Goal: Ask a question: Seek information or help from site administrators or community

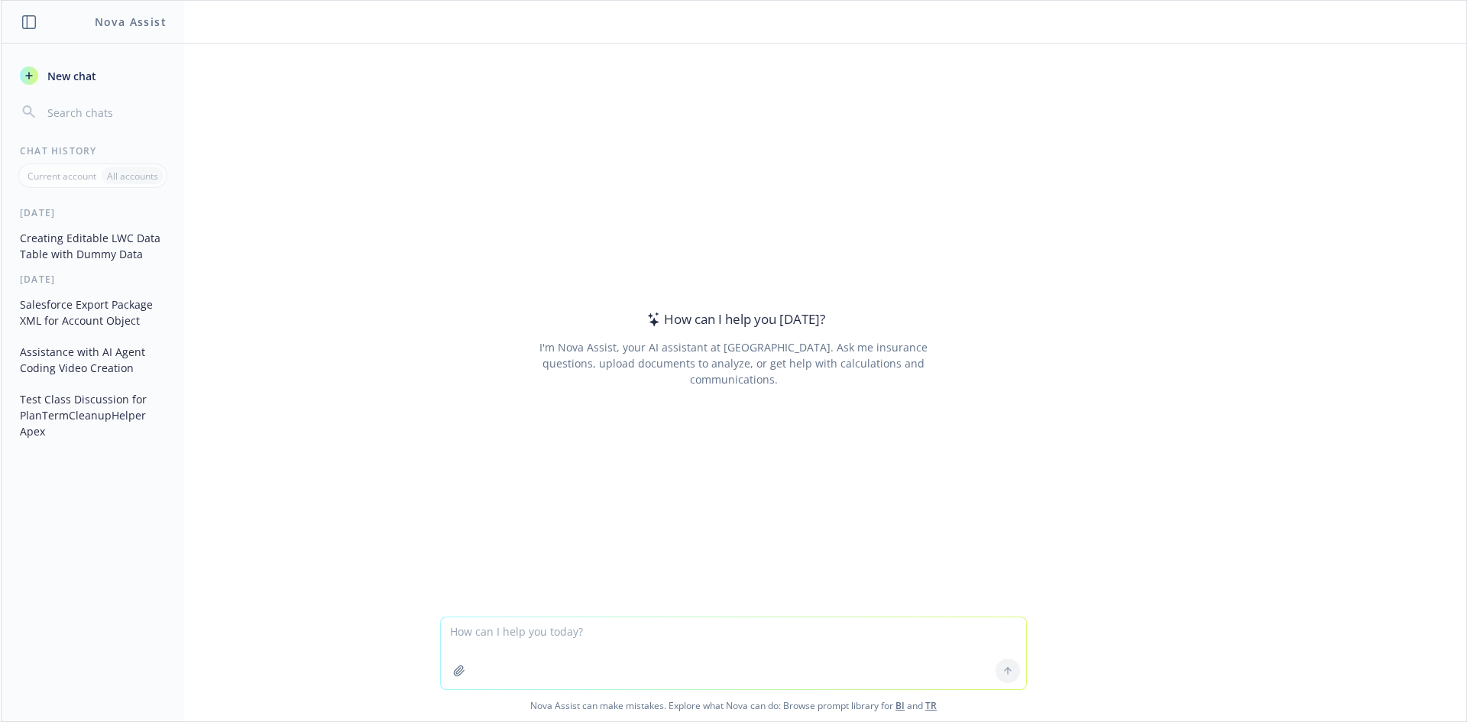
click at [626, 649] on textarea at bounding box center [733, 653] width 585 height 72
paste textarea "select name,IAB_EEERorBoth__c,IAB_UnitofMeasure__c,IAB_Value__c,Contribution_Fr…"
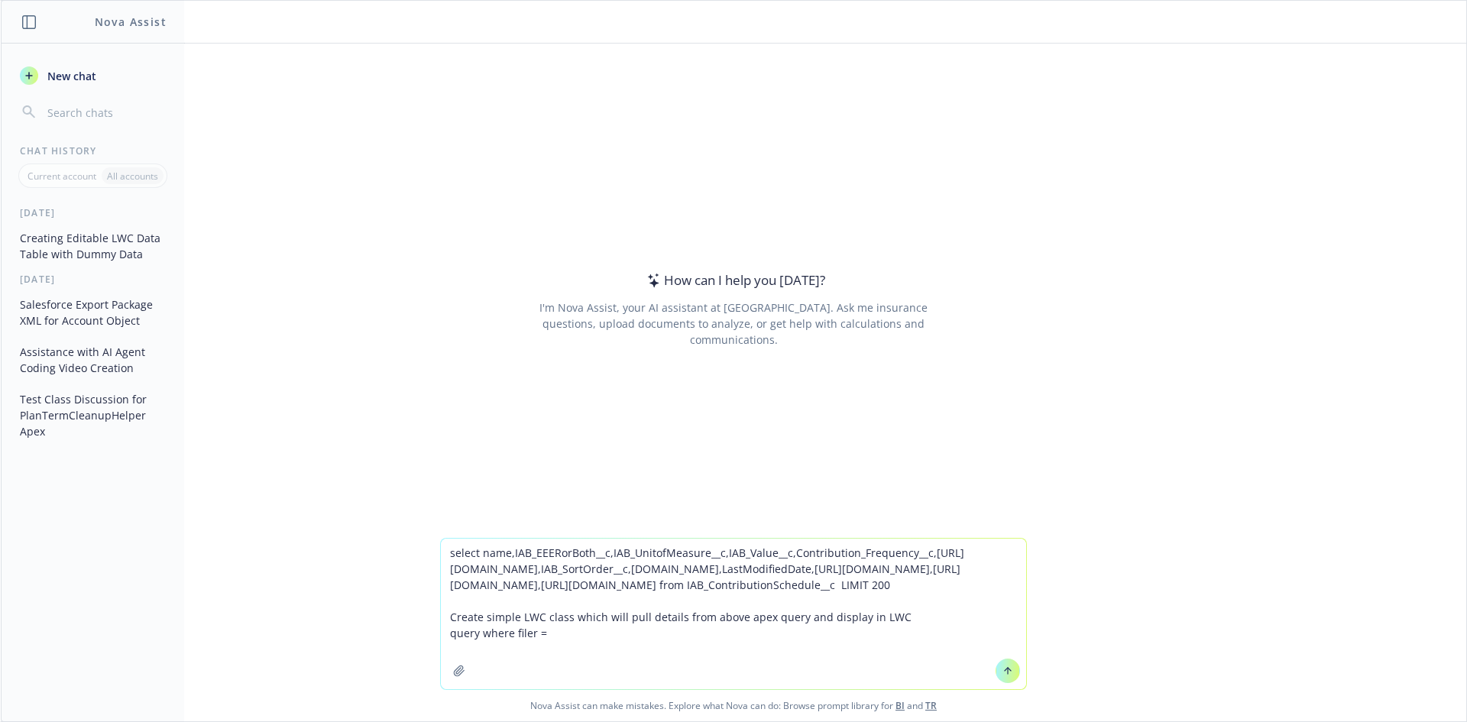
drag, startPoint x: 957, startPoint y: 585, endPoint x: 532, endPoint y: 605, distance: 424.5
click at [532, 605] on textarea "select name,IAB_EEERorBoth__c,IAB_UnitofMeasure__c,IAB_Value__c,Contribution_Fr…" at bounding box center [733, 614] width 585 height 151
click at [882, 587] on textarea "select name,IAB_EEERorBoth__c,IAB_UnitofMeasure__c,IAB_Value__c,Contribution_Fr…" at bounding box center [733, 614] width 585 height 151
click at [568, 650] on textarea "select name,IAB_EEERorBoth__c,IAB_UnitofMeasure__c,IAB_Value__c,Contribution_Fr…" at bounding box center [733, 614] width 585 height 151
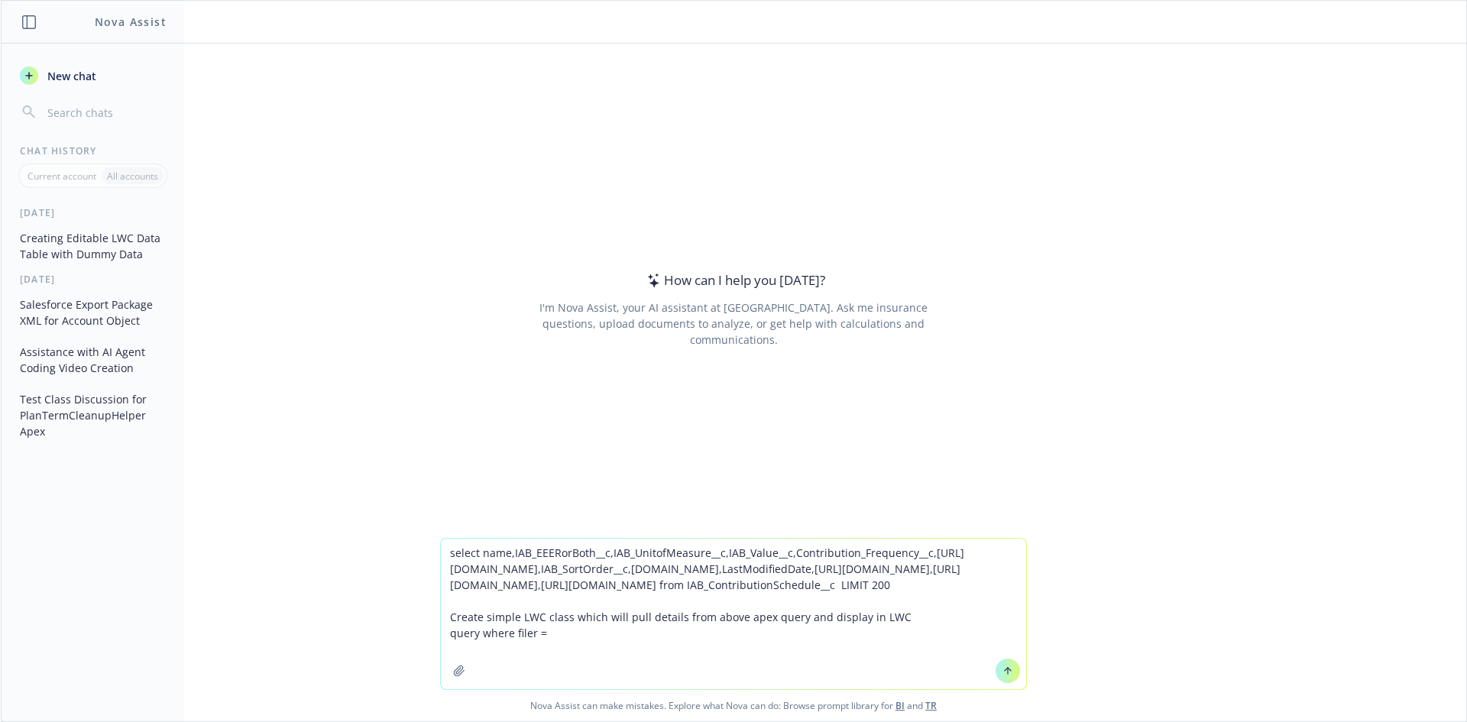
paste textarea "IAB_RateandContribution__r"
type textarea "select name,IAB_EEERorBoth__c,IAB_UnitofMeasure__c,IAB_Value__c,Contribution_Fr…"
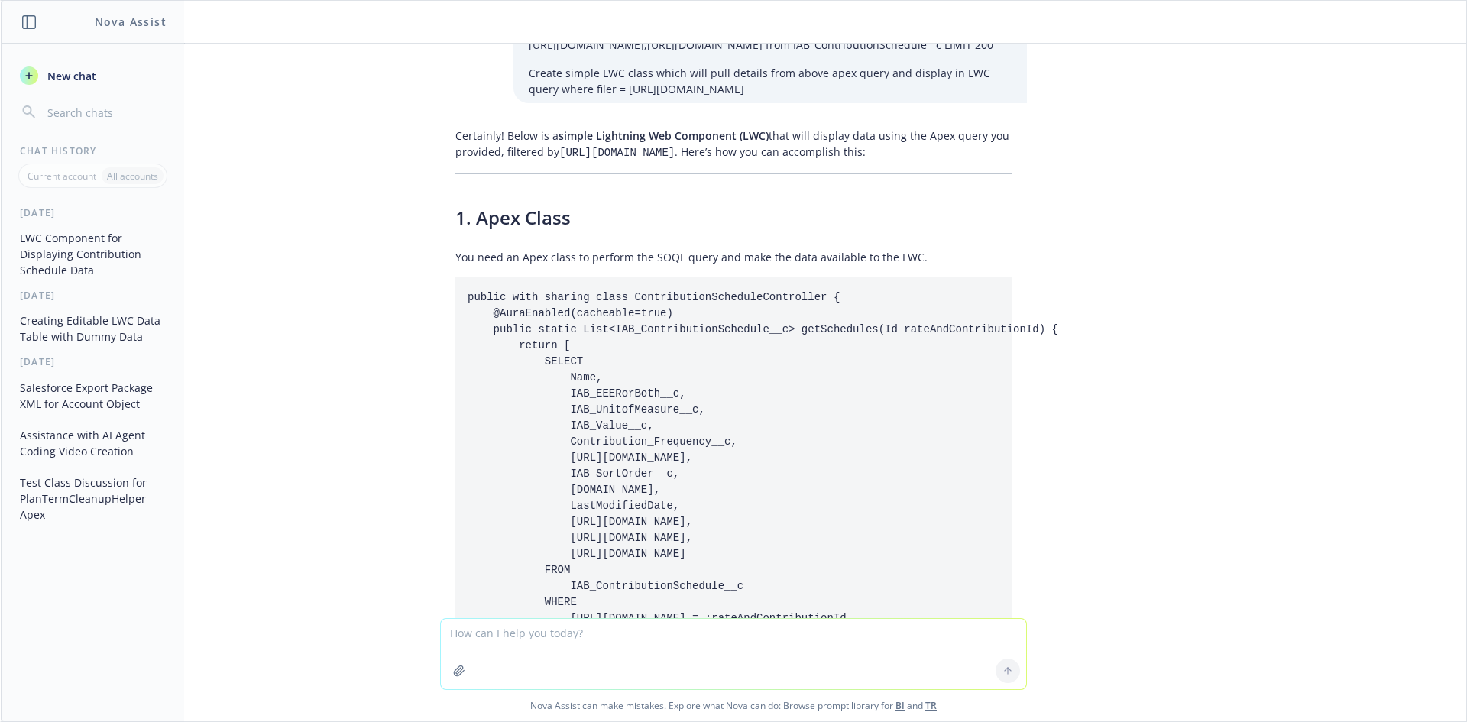
scroll to position [100, 0]
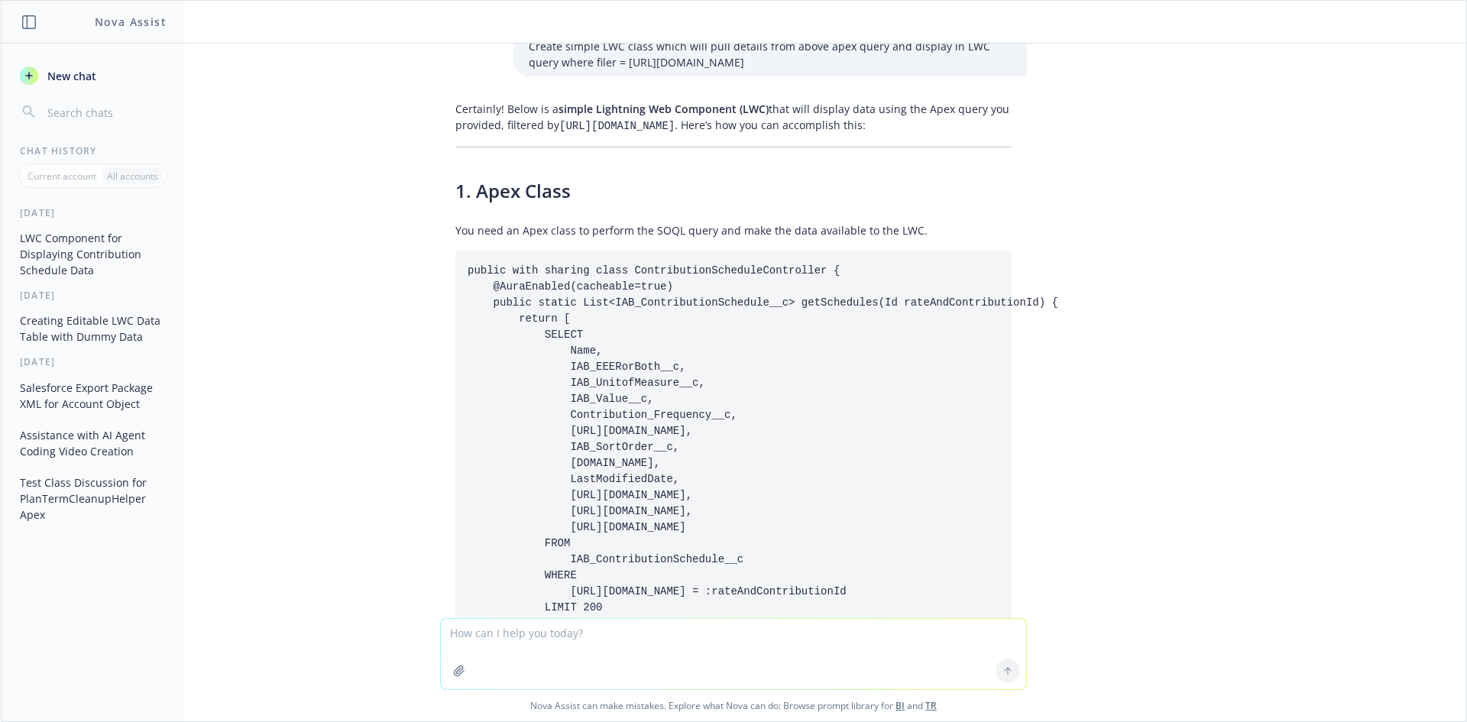
click at [673, 264] on code "public with sharing class ContributionScheduleController { @AuraEnabled(cacheab…" at bounding box center [763, 462] width 591 height 397
copy code "ContributionScheduleController"
click at [714, 334] on pre "public with sharing class ContributionScheduleController { @AuraEnabled(cacheab…" at bounding box center [733, 464] width 556 height 426
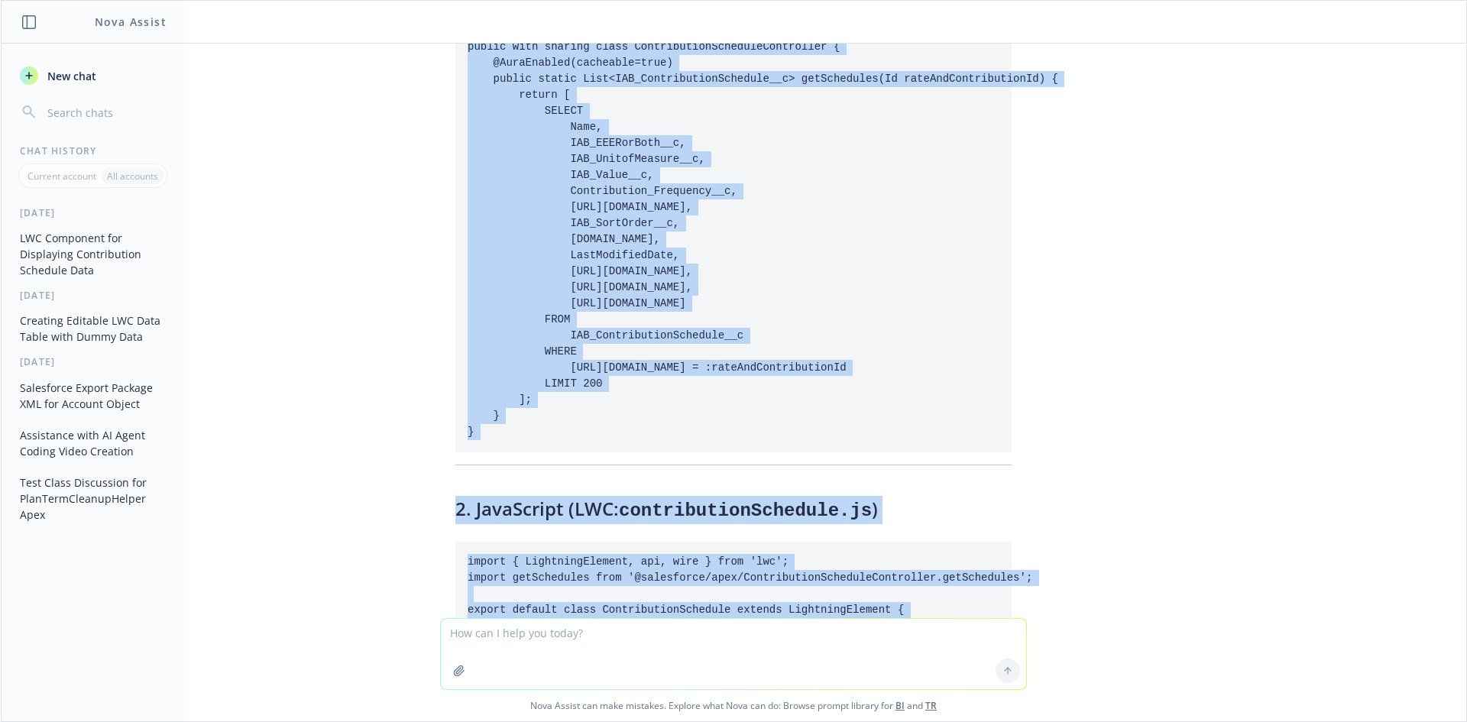
scroll to position [484, 0]
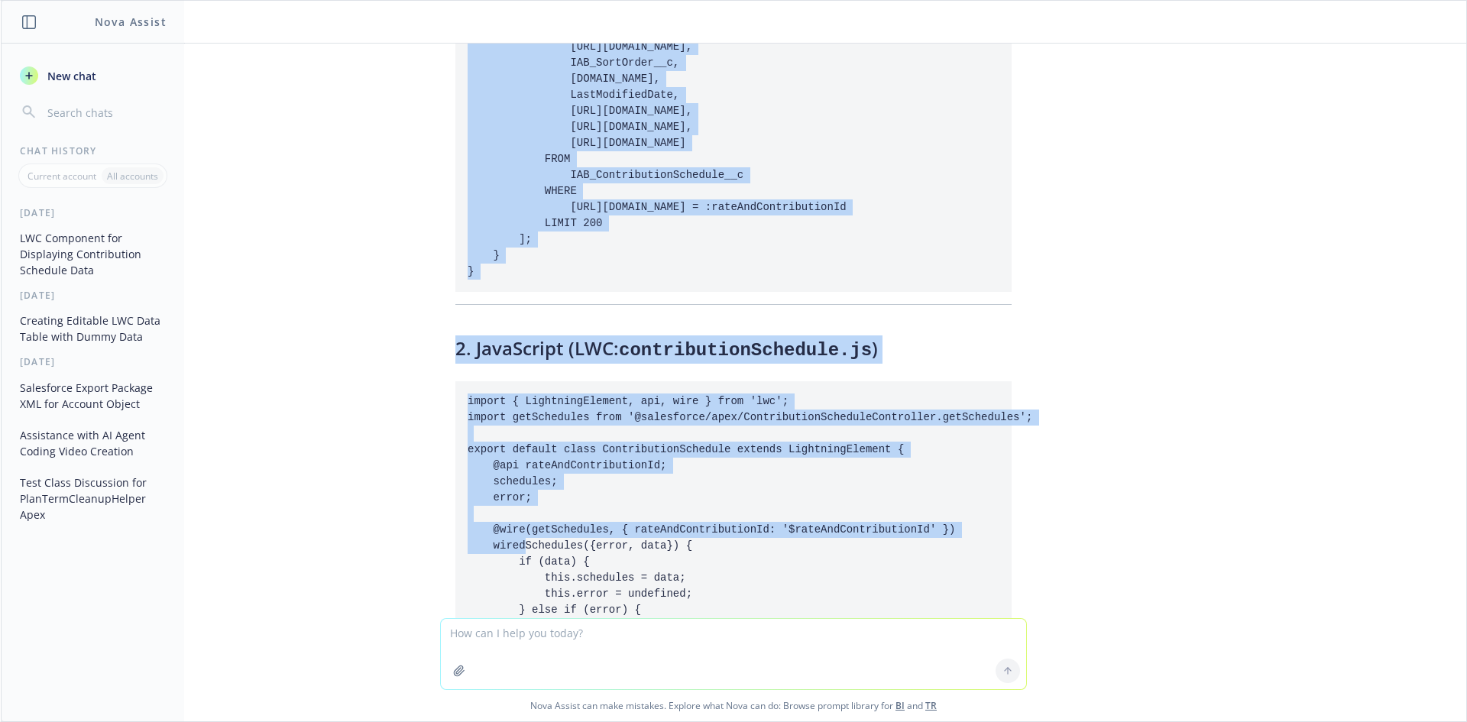
click at [463, 239] on pre "public with sharing class ContributionScheduleController { @AuraEnabled(cacheab…" at bounding box center [733, 79] width 556 height 426
copy code "public with sharing class ContributionScheduleController { @AuraEnabled(cacheab…"
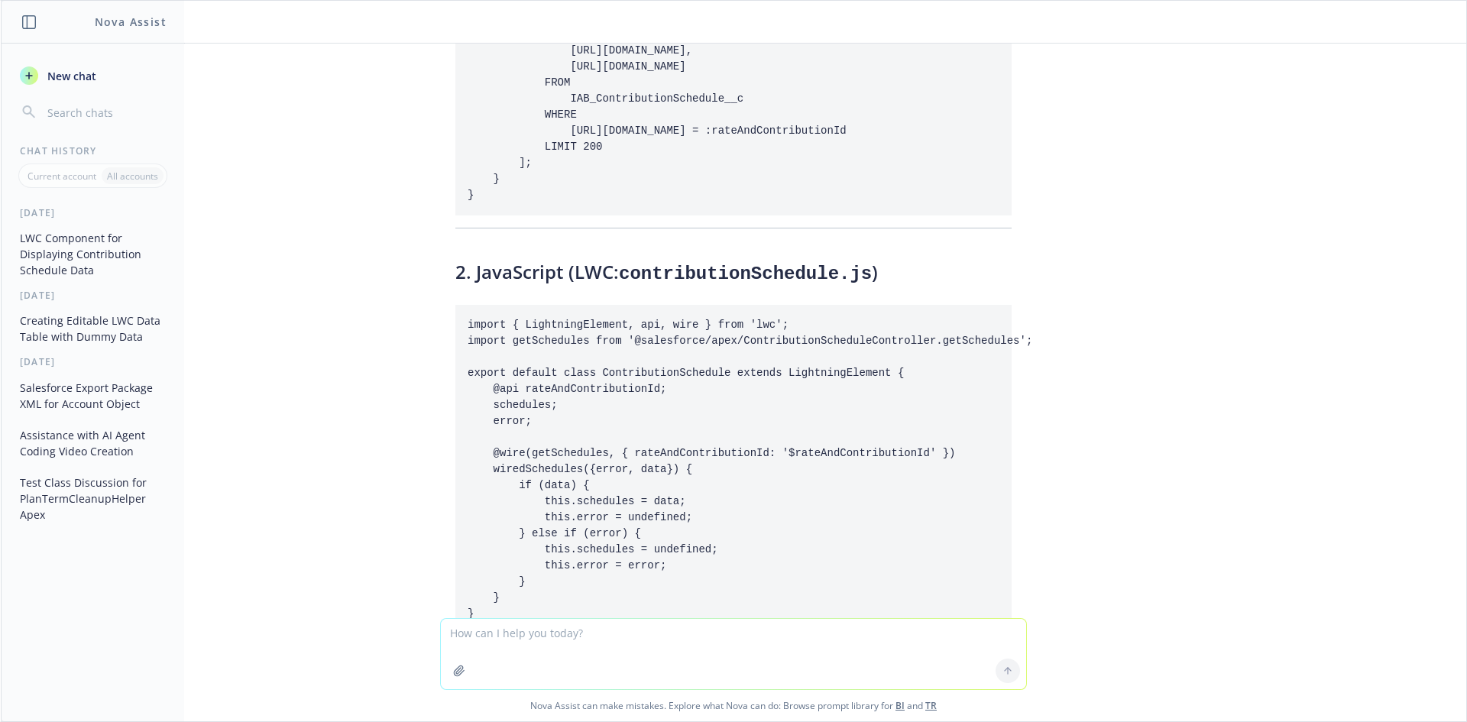
click at [746, 264] on code "contributionSchedule.js" at bounding box center [745, 274] width 253 height 21
copy code "contributionSchedule"
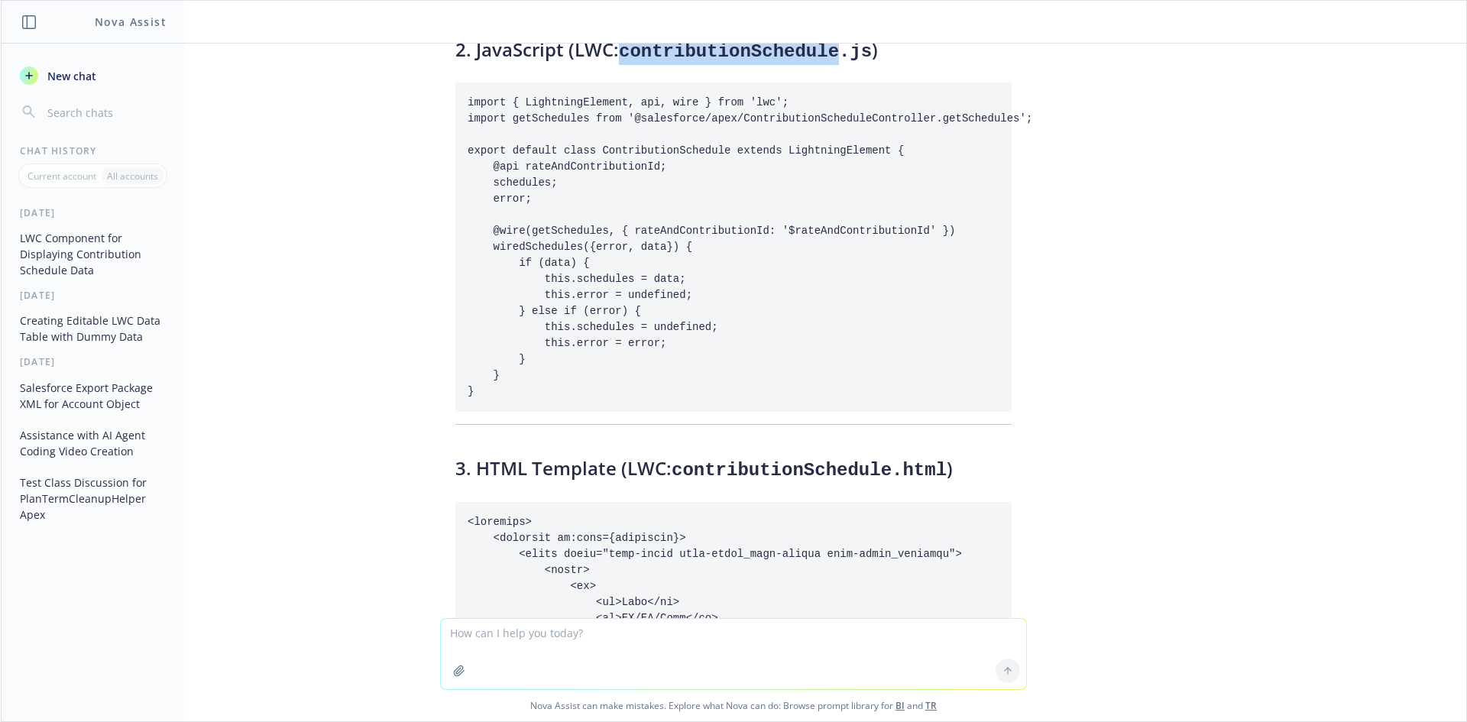
scroll to position [714, 0]
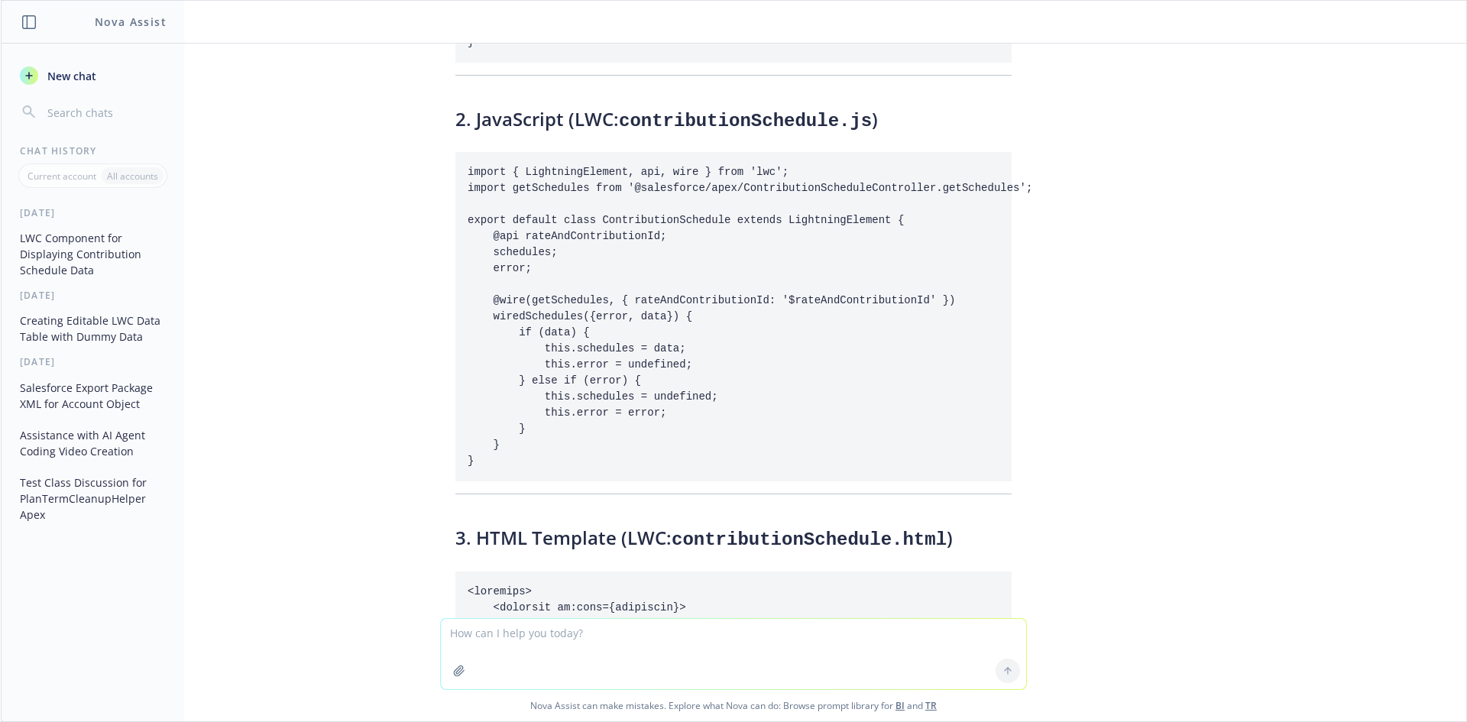
click at [924, 303] on pre "import { LightningElement, api, wire } from 'lwc'; import getSchedules from '@s…" at bounding box center [733, 316] width 556 height 329
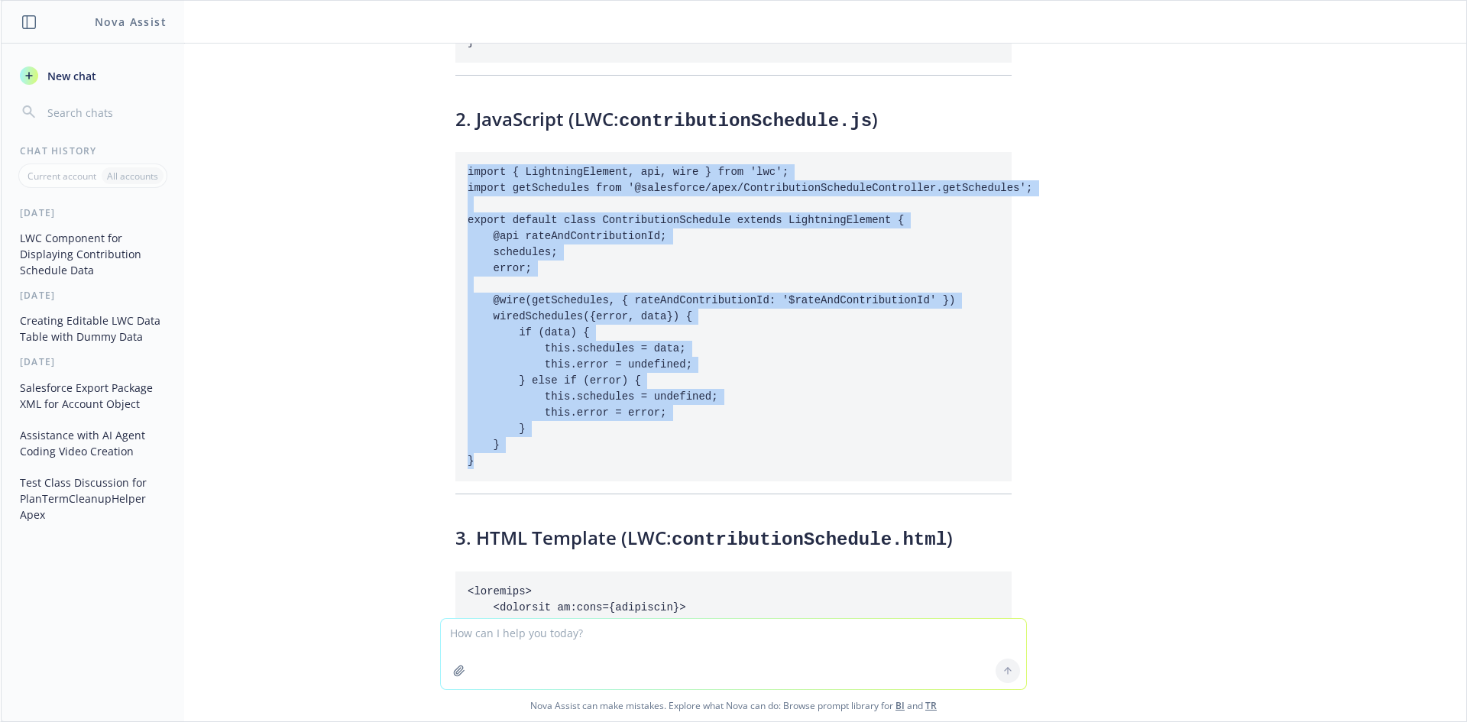
drag, startPoint x: 455, startPoint y: 136, endPoint x: 464, endPoint y: 422, distance: 286.6
click at [464, 422] on pre "import { LightningElement, api, wire } from 'lwc'; import getSchedules from '@s…" at bounding box center [733, 316] width 556 height 329
copy code "import { LightningElement, api, wire } from 'lwc'; import getSchedules from '@s…"
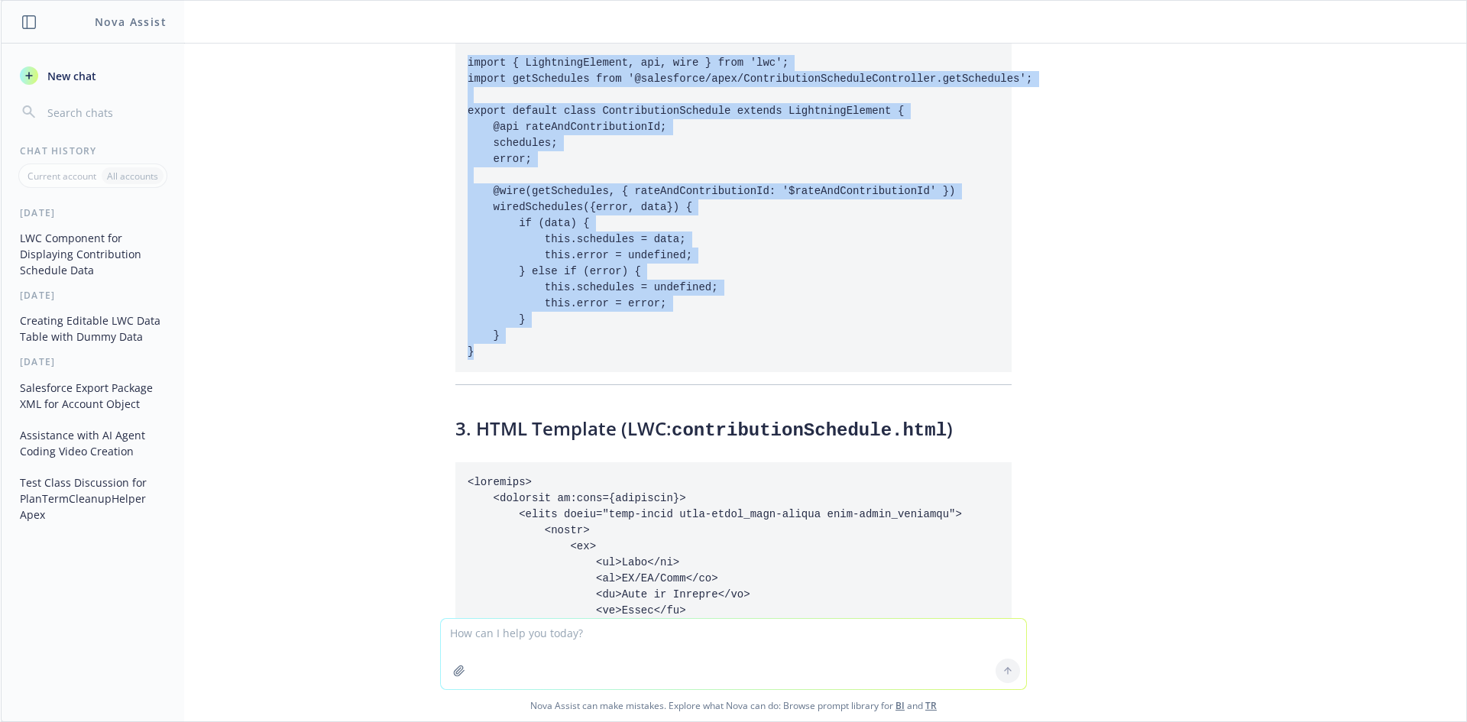
scroll to position [1019, 0]
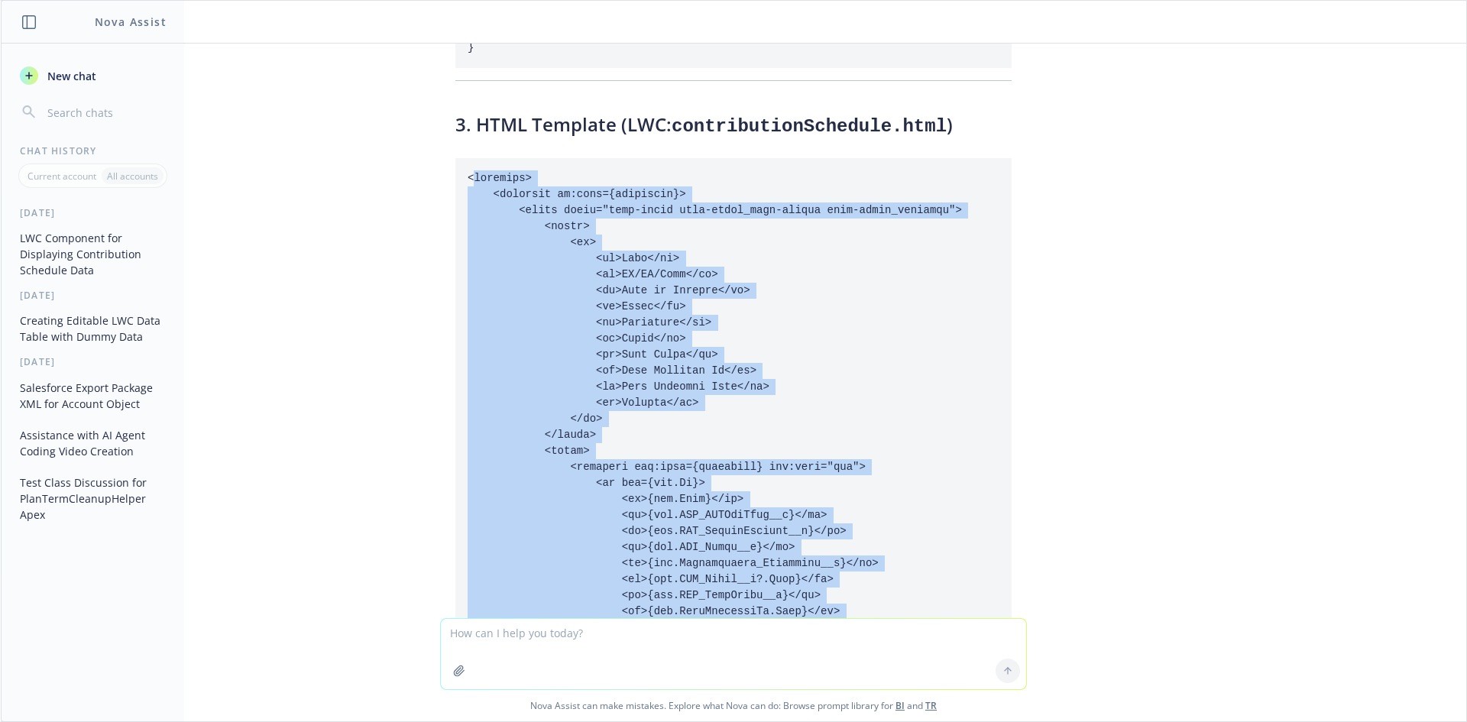
drag, startPoint x: 539, startPoint y: 245, endPoint x: 491, endPoint y: 174, distance: 85.8
click at [618, 578] on code at bounding box center [715, 483] width 494 height 622
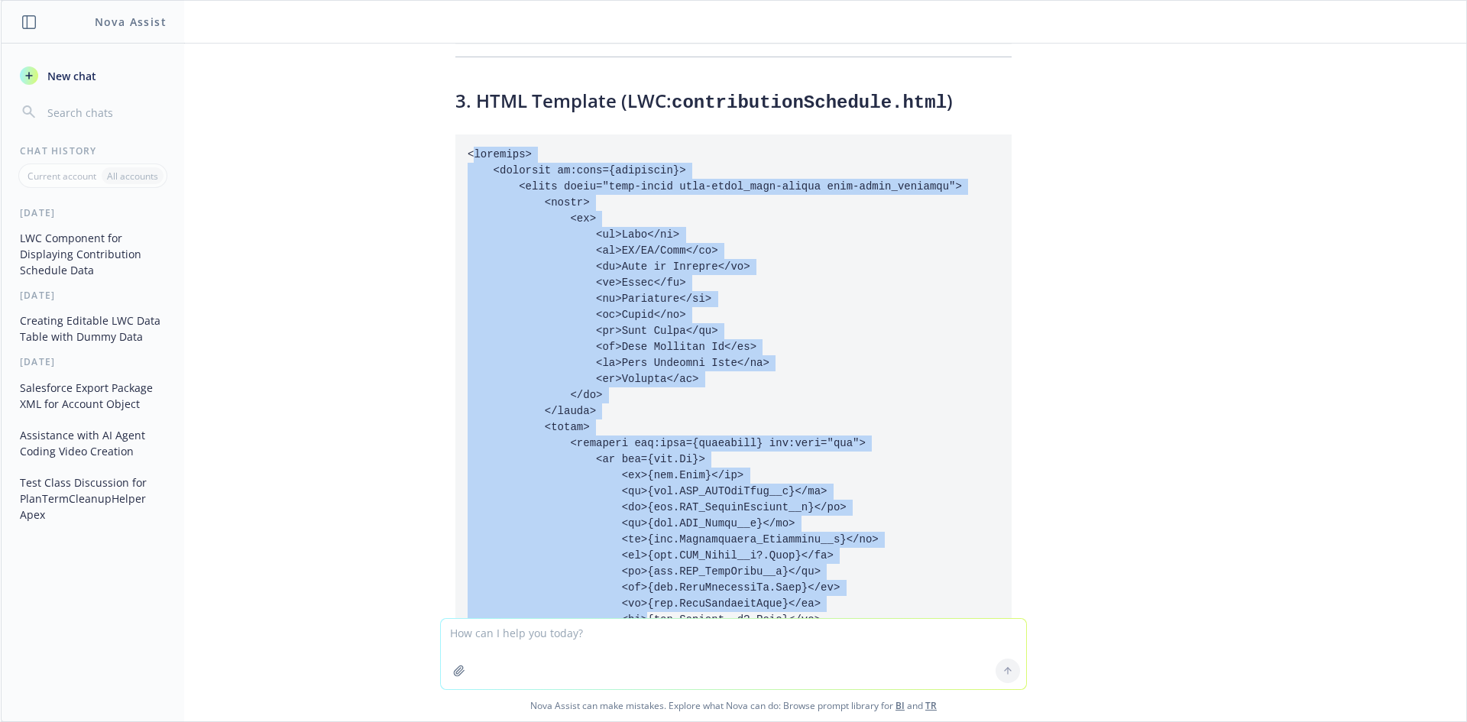
drag, startPoint x: 490, startPoint y: 173, endPoint x: 452, endPoint y: 141, distance: 50.5
click at [489, 172] on code at bounding box center [715, 459] width 494 height 622
click at [468, 148] on code at bounding box center [715, 459] width 494 height 622
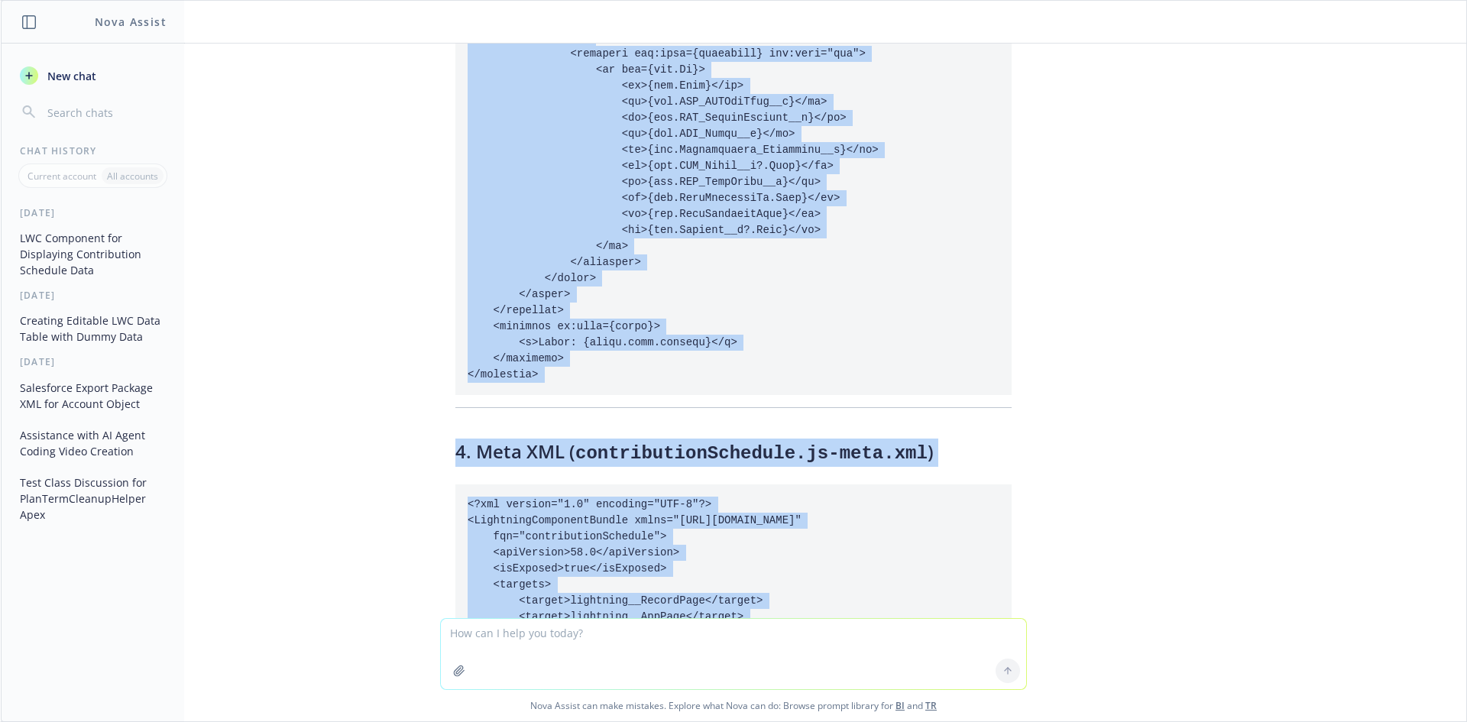
scroll to position [1574, 0]
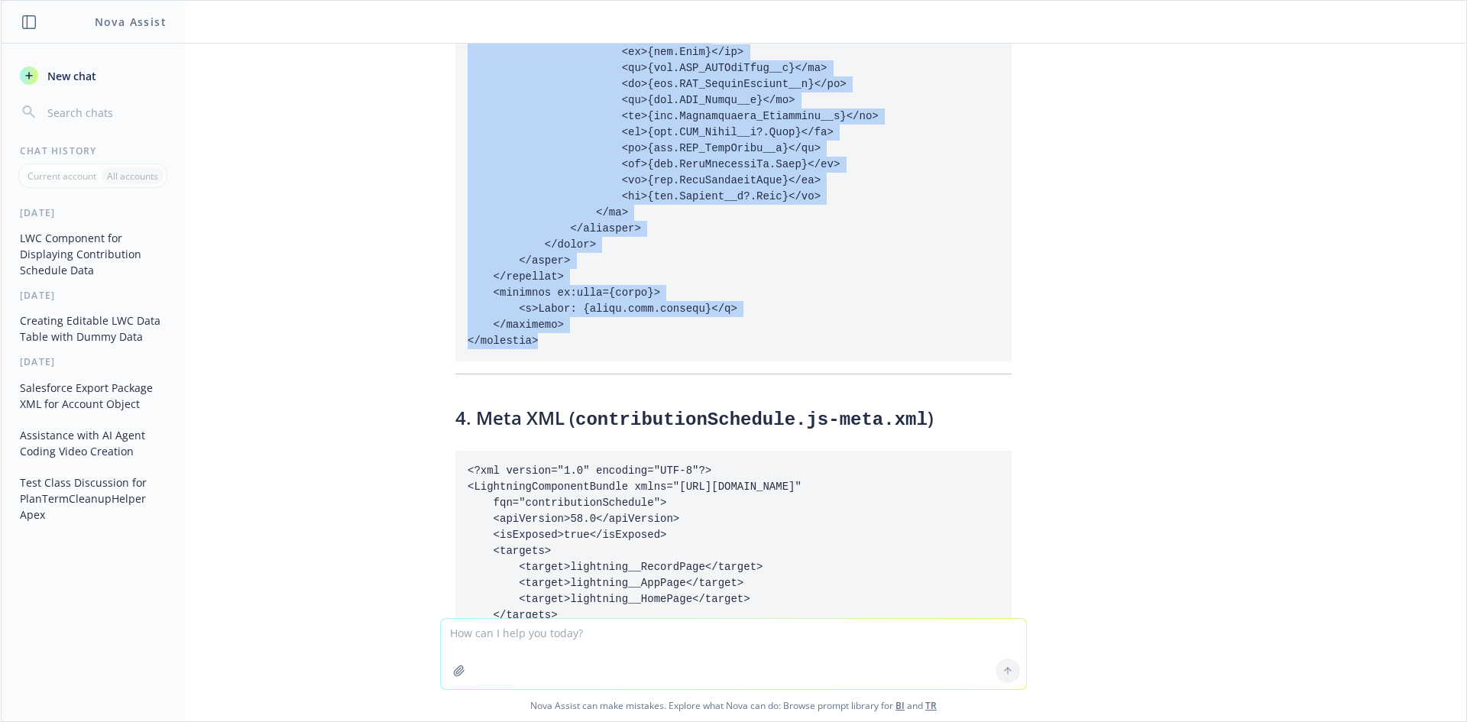
drag, startPoint x: 453, startPoint y: 118, endPoint x: 553, endPoint y: 320, distance: 225.8
click at [553, 320] on pre at bounding box center [733, 36] width 556 height 650
copy code "<template> <template if:true={schedules}> <table class="slds-table slds-table_c…"
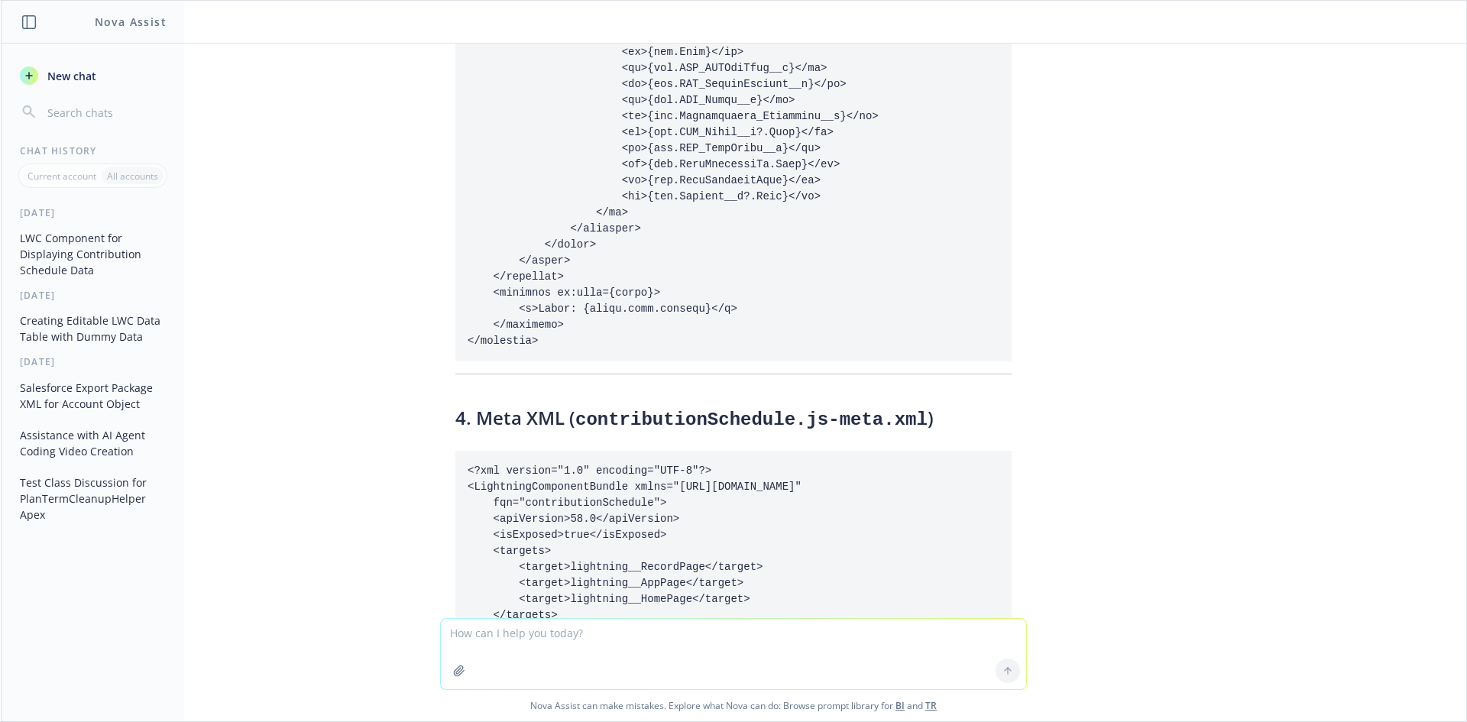
click at [724, 451] on pre "<?xml version="1.0" encoding="UTF-8"?> <LightningComponentBundle xmlns="[URL][D…" at bounding box center [733, 551] width 556 height 201
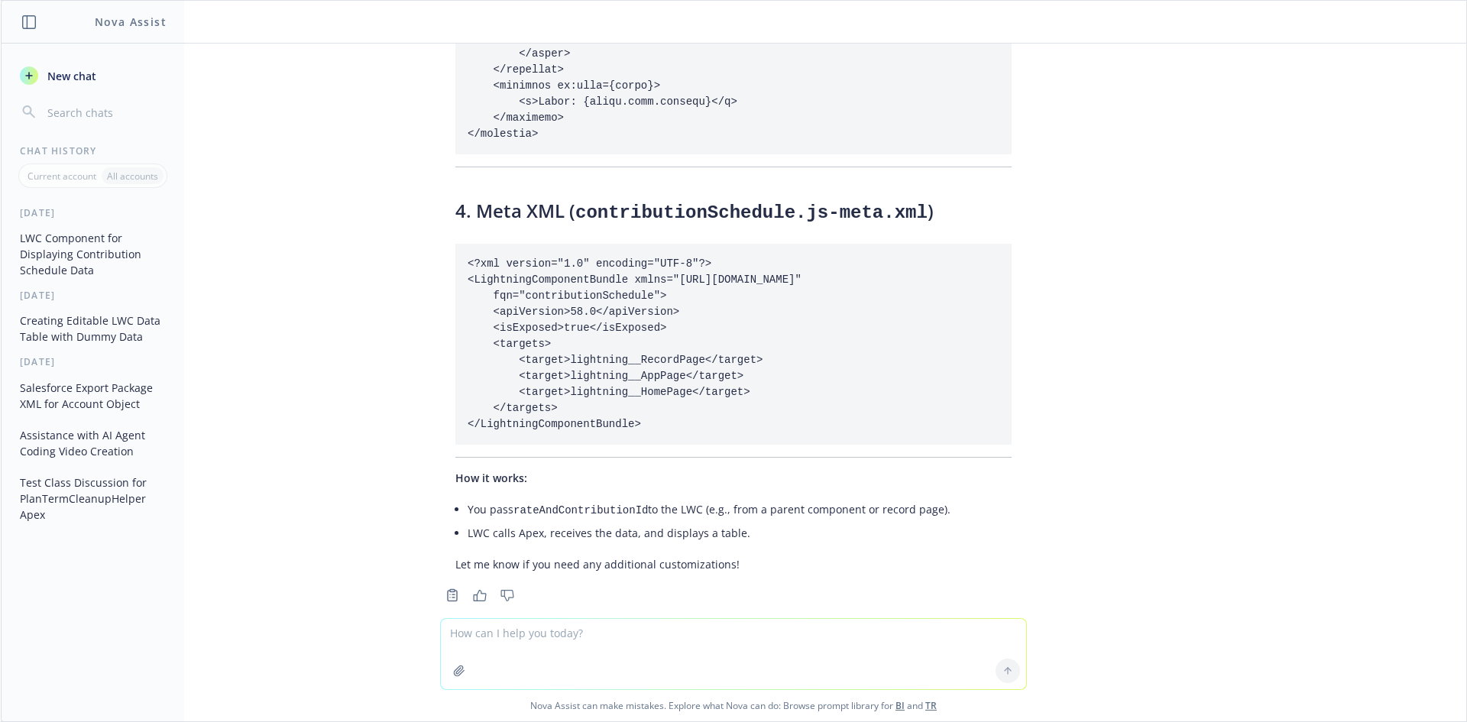
click at [523, 645] on textarea at bounding box center [733, 654] width 585 height 70
paste textarea "Compilation Failure contributionSchedule.html:26,29 : LWC1535: Unexpected plugi…"
type textarea "Compilation Failure contributionSchedule.html:26,29 : LWC1535: Unexpected plugi…"
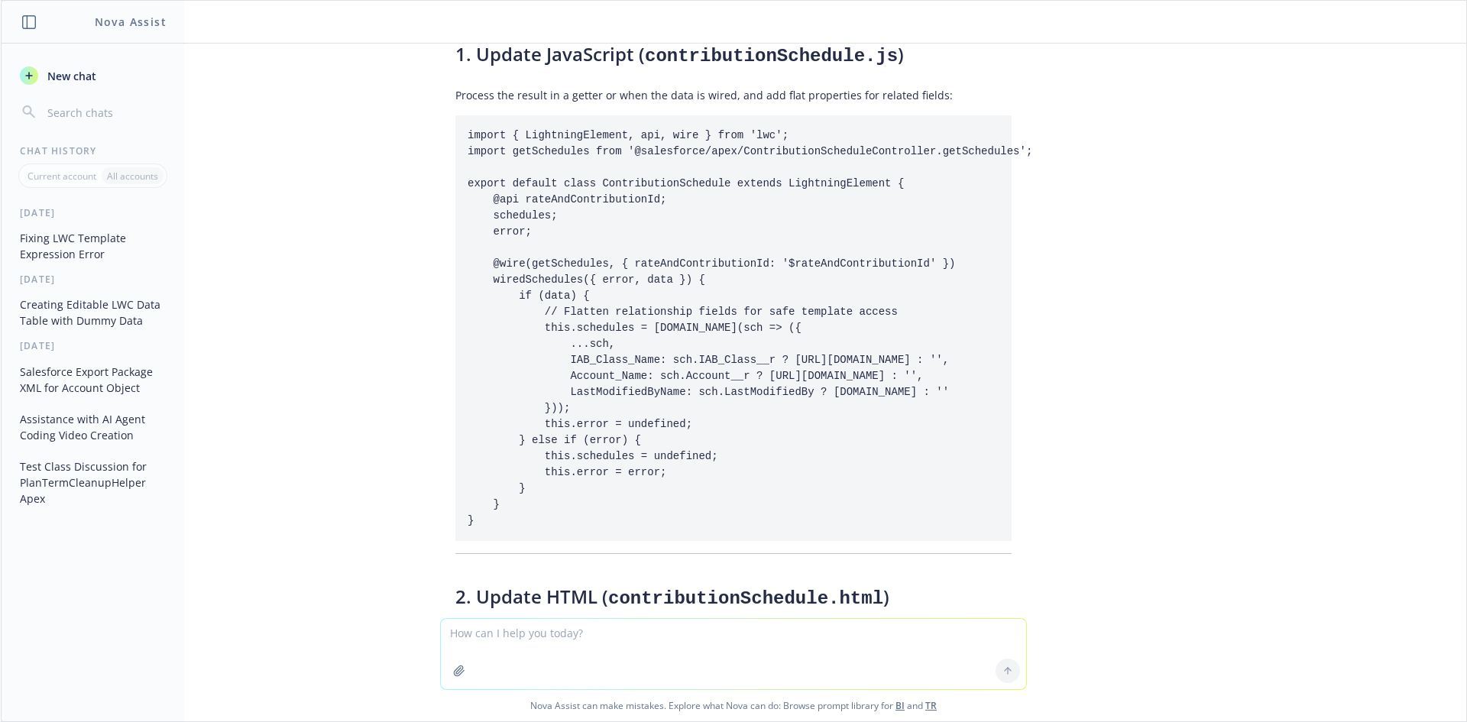
scroll to position [2591, 0]
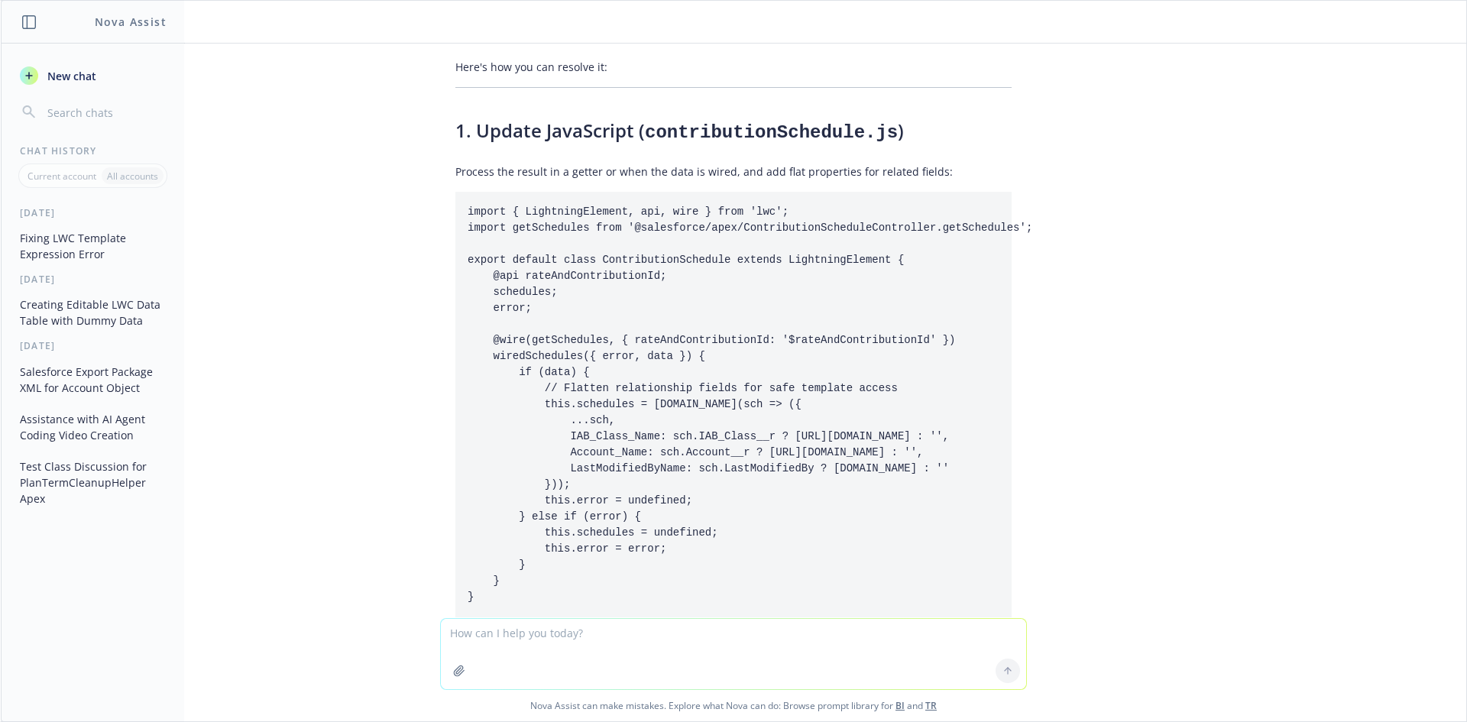
drag, startPoint x: 455, startPoint y: 152, endPoint x: 548, endPoint y: 553, distance: 411.6
click at [548, 553] on pre "import { LightningElement, api, wire } from 'lwc'; import getSchedules from '@s…" at bounding box center [733, 405] width 556 height 426
copy code "import { LightningElement, api, wire } from 'lwc'; import getSchedules from '@s…"
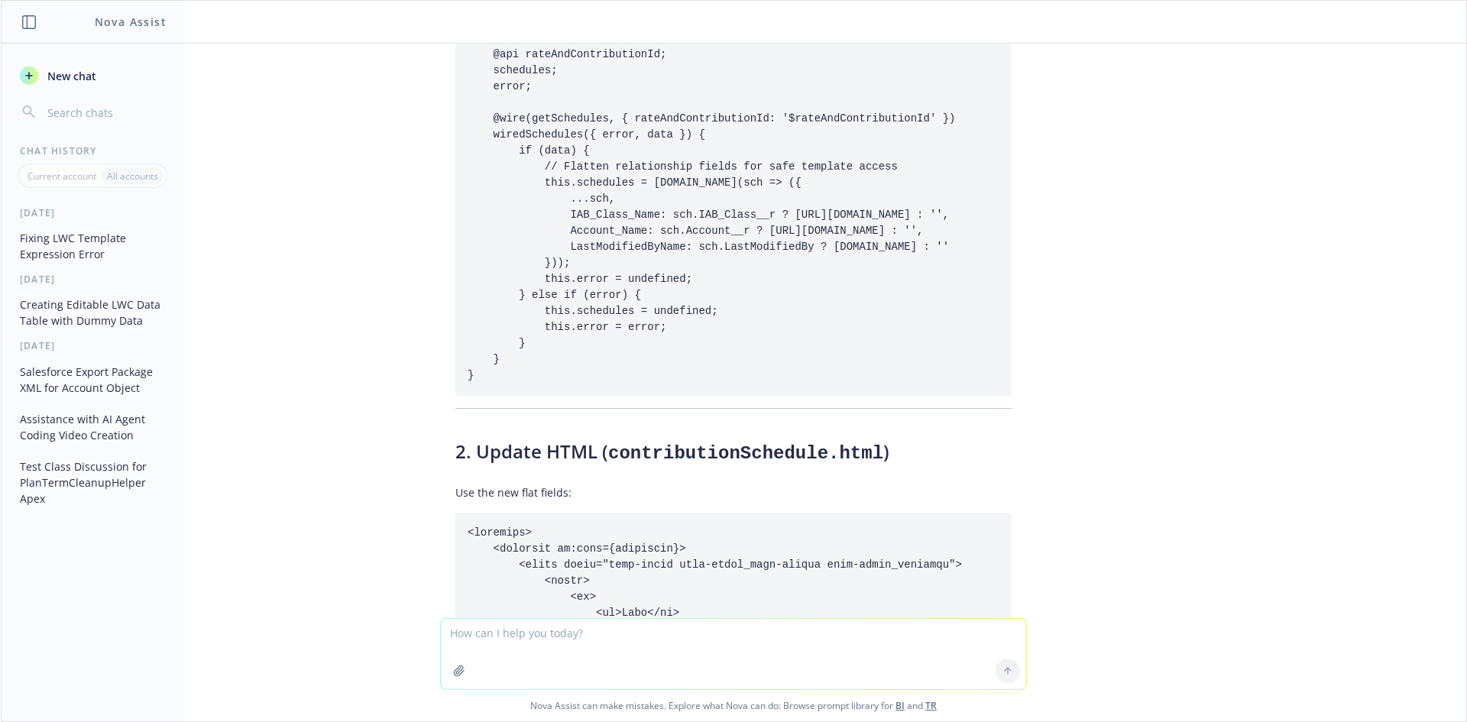
scroll to position [2896, 0]
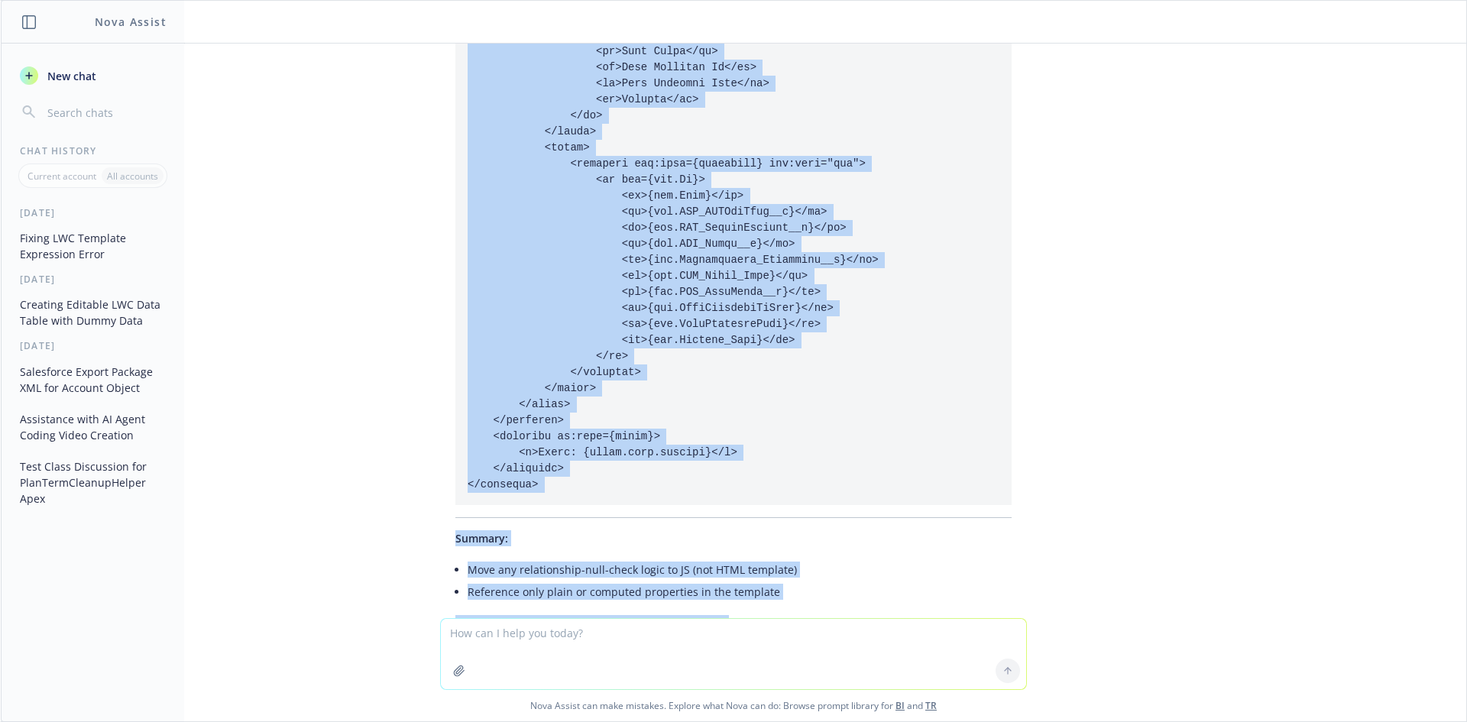
scroll to position [3499, 0]
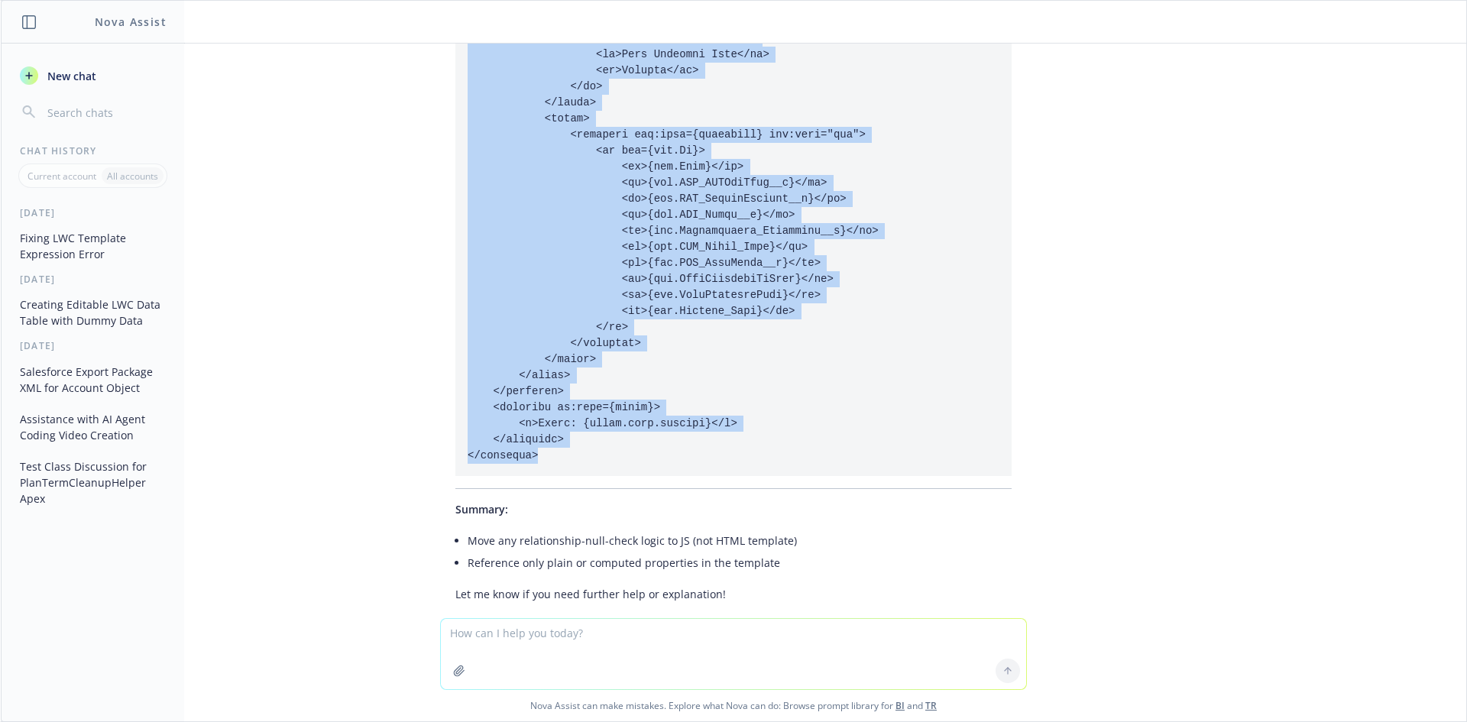
drag, startPoint x: 452, startPoint y: 390, endPoint x: 531, endPoint y: 404, distance: 79.9
click at [531, 404] on pre at bounding box center [733, 151] width 556 height 650
copy code "<template> <template if:true={schedules}> <table class="slds-table slds-table_c…"
click at [1131, 347] on div "select name,IAB_EEERorBoth__c,IAB_UnitofMeasure__c,IAB_Value__c,Contribution_Fr…" at bounding box center [733, 331] width 1465 height 575
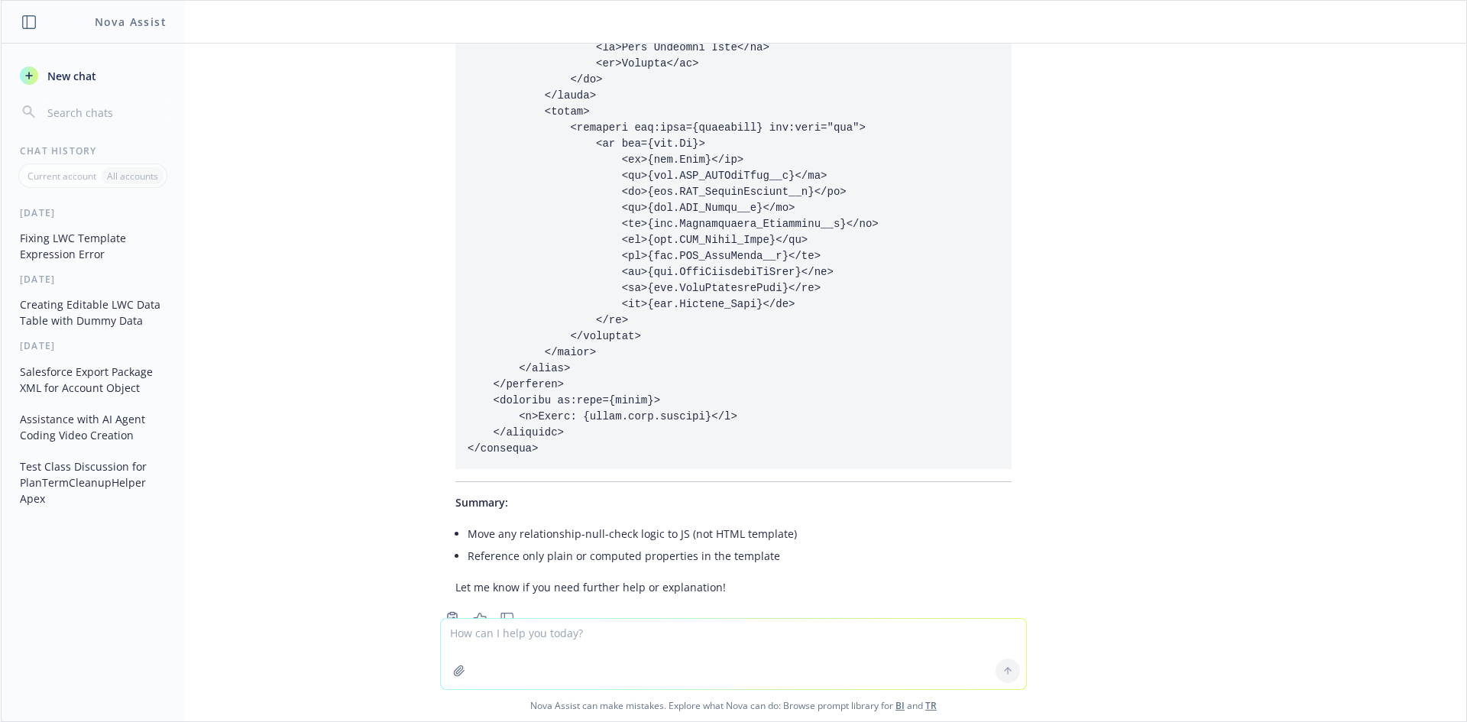
scroll to position [3507, 0]
click at [540, 627] on textarea at bounding box center [733, 654] width 585 height 70
paste textarea "@api recordId;"
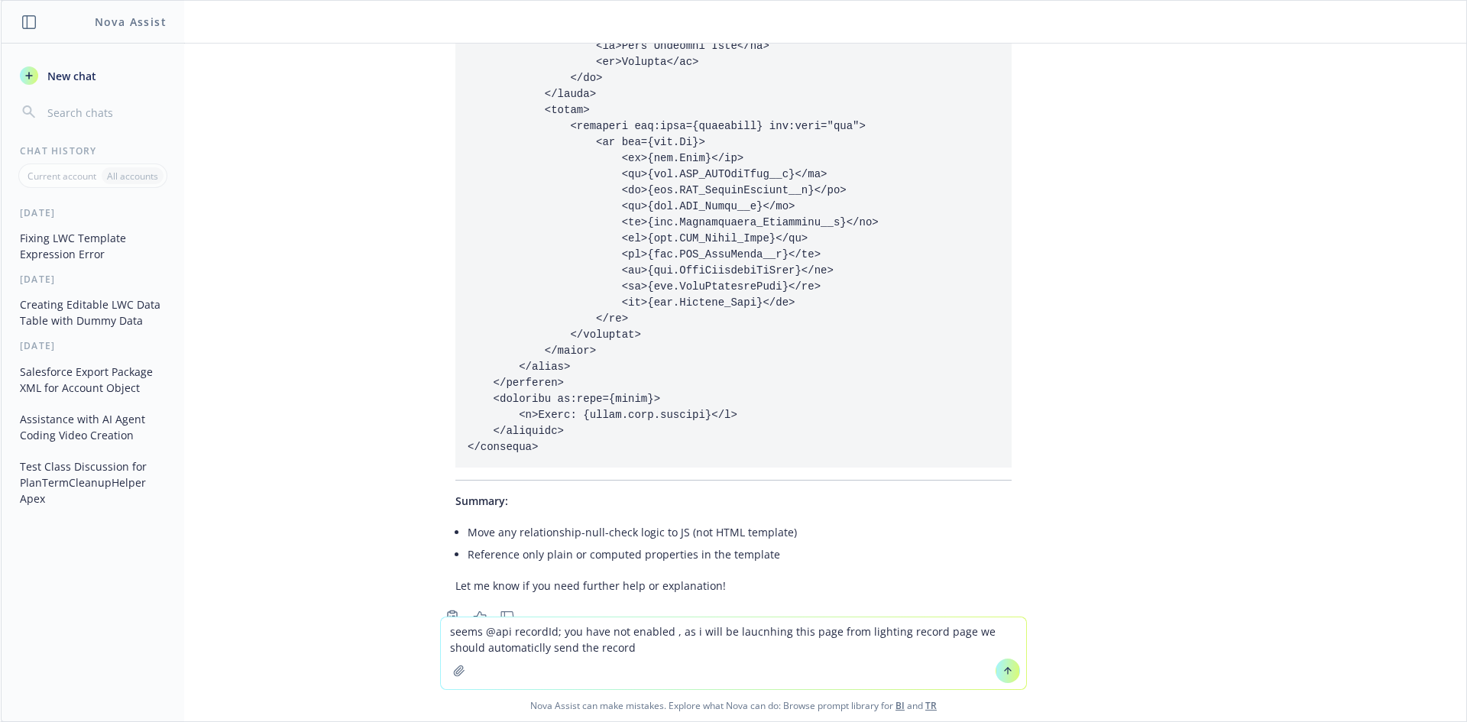
type textarea "seems @api recordId; you have not enabled , as i will be laucnhing this page fr…"
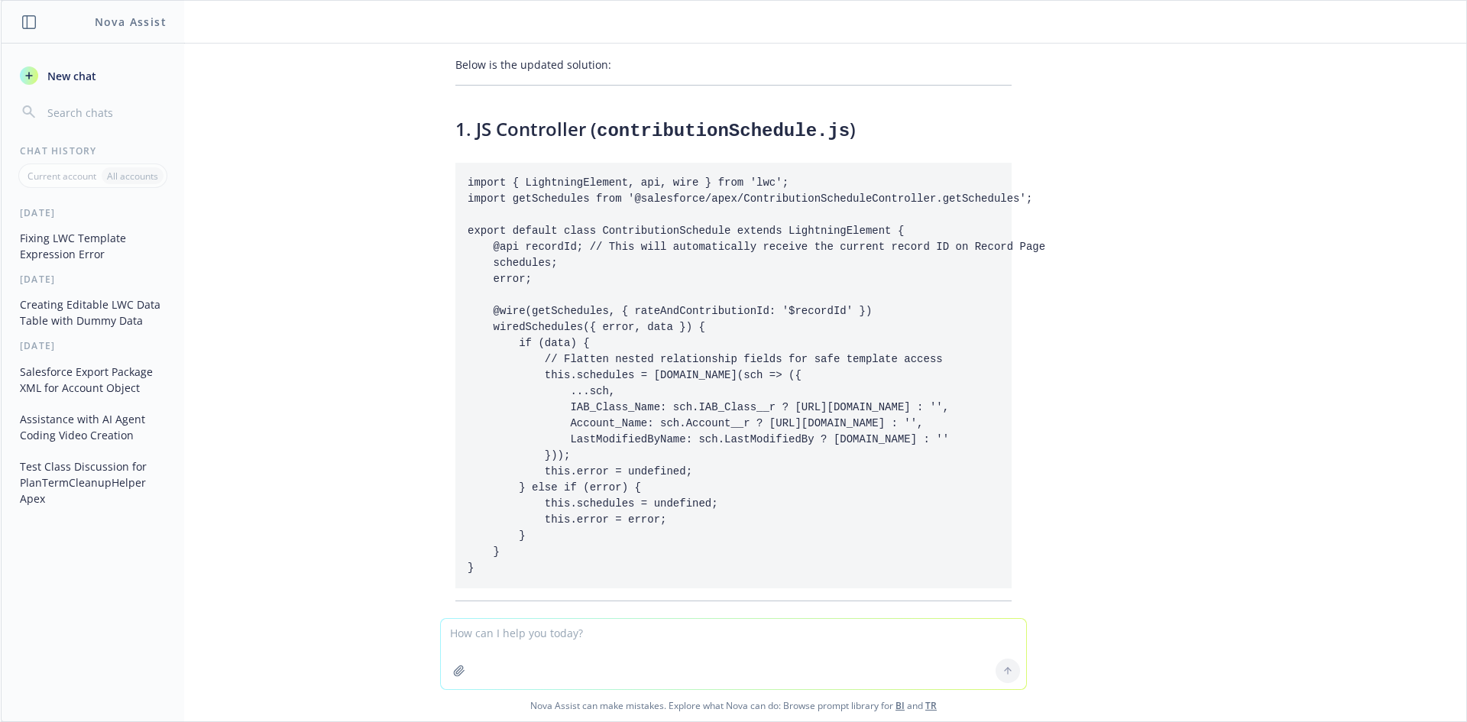
scroll to position [4218, 0]
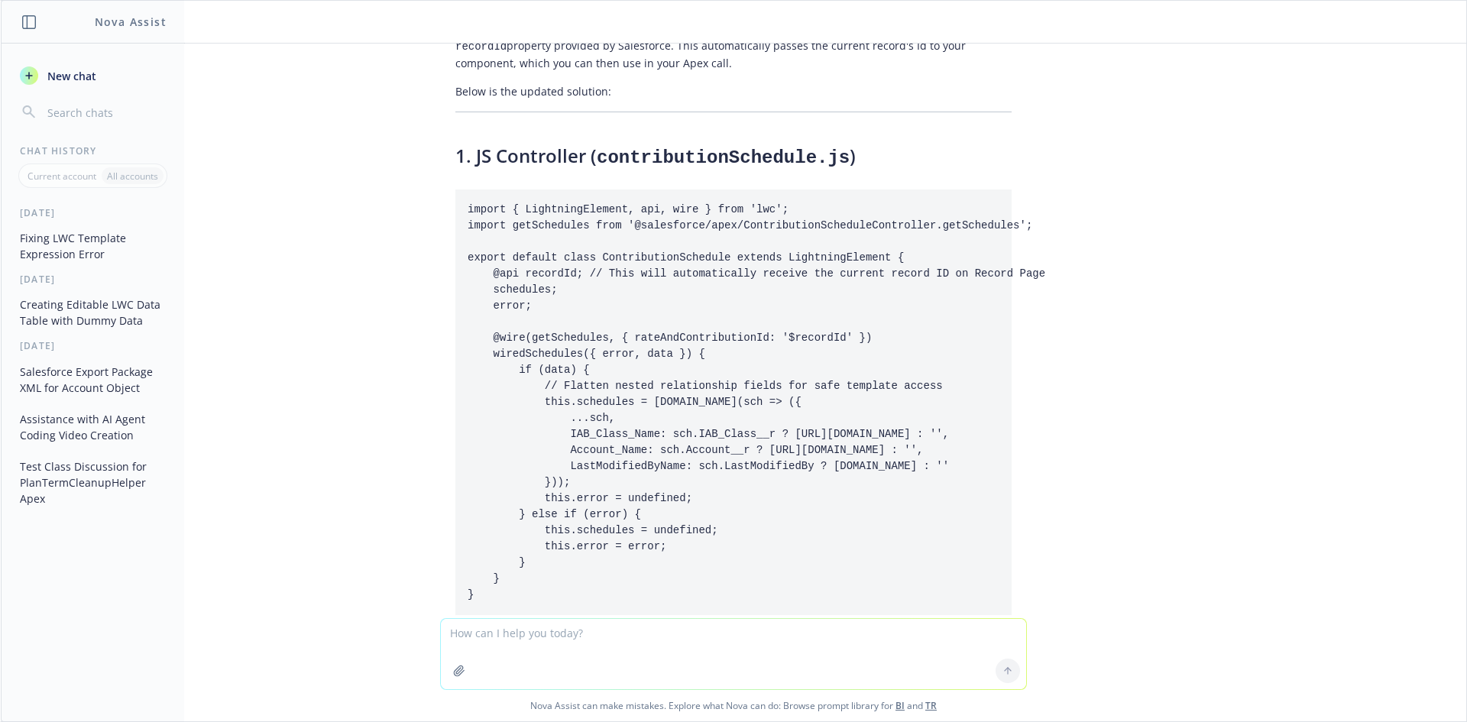
drag, startPoint x: 455, startPoint y: 145, endPoint x: 479, endPoint y: 545, distance: 400.3
click at [479, 545] on pre "import { LightningElement, api, wire } from 'lwc'; import getSchedules from '@s…" at bounding box center [733, 402] width 556 height 426
copy code "import { LightningElement, api, wire } from 'lwc'; import getSchedules from '@s…"
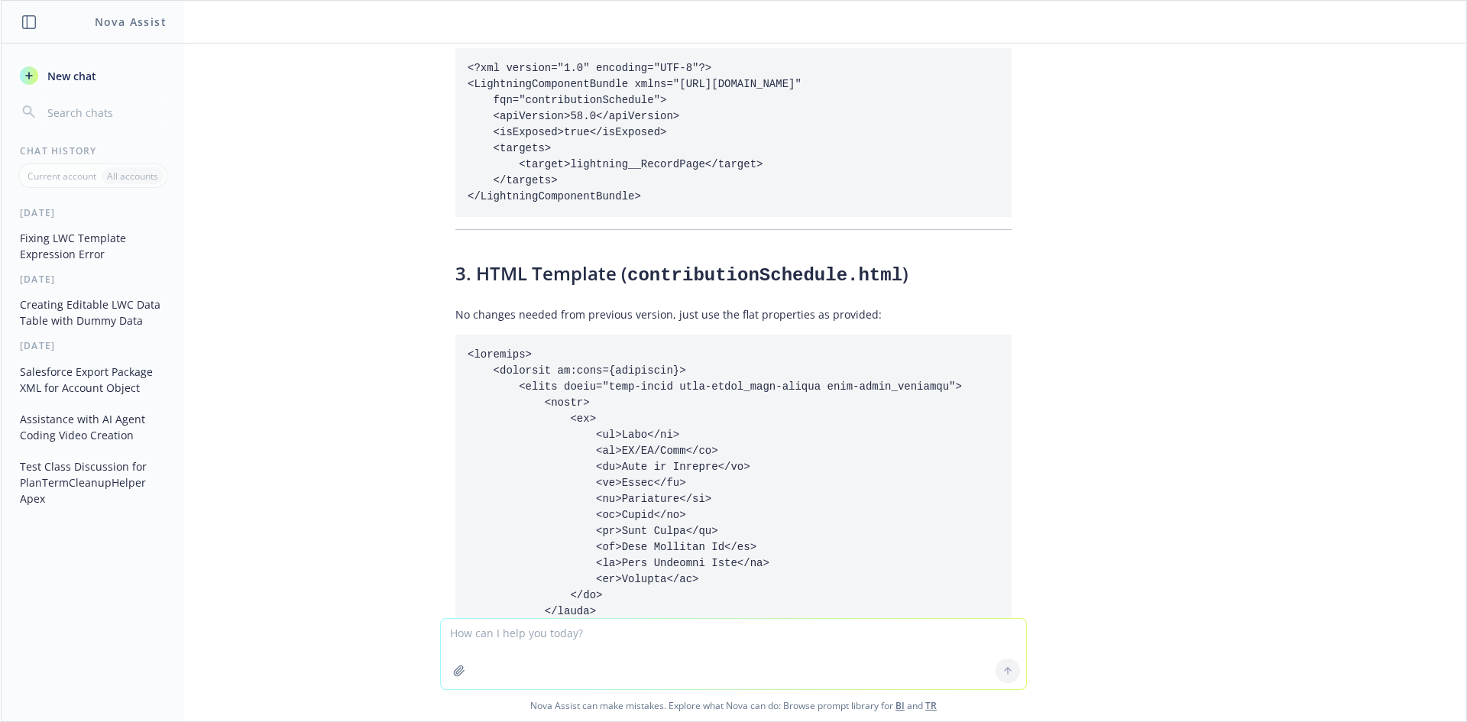
scroll to position [4906, 0]
click at [632, 354] on pre at bounding box center [733, 659] width 556 height 650
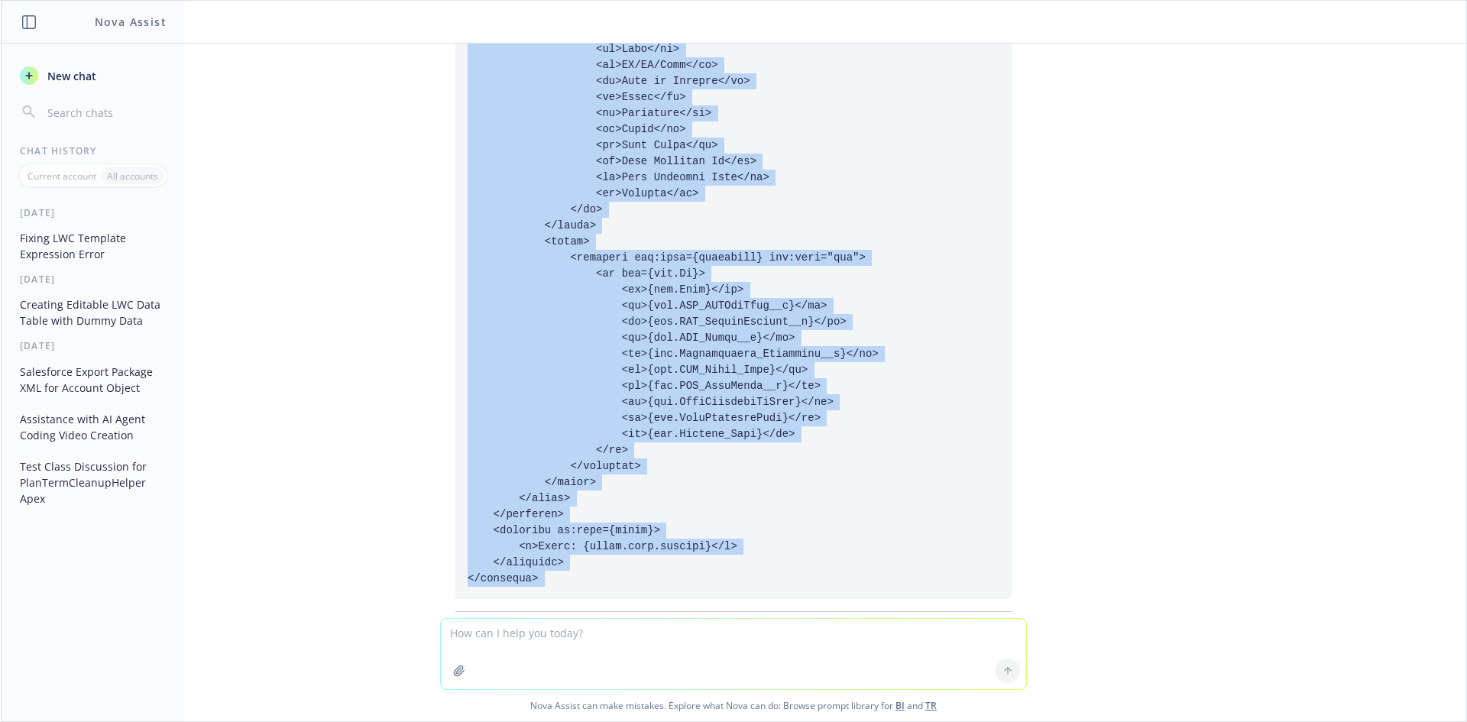
scroll to position [5440, 0]
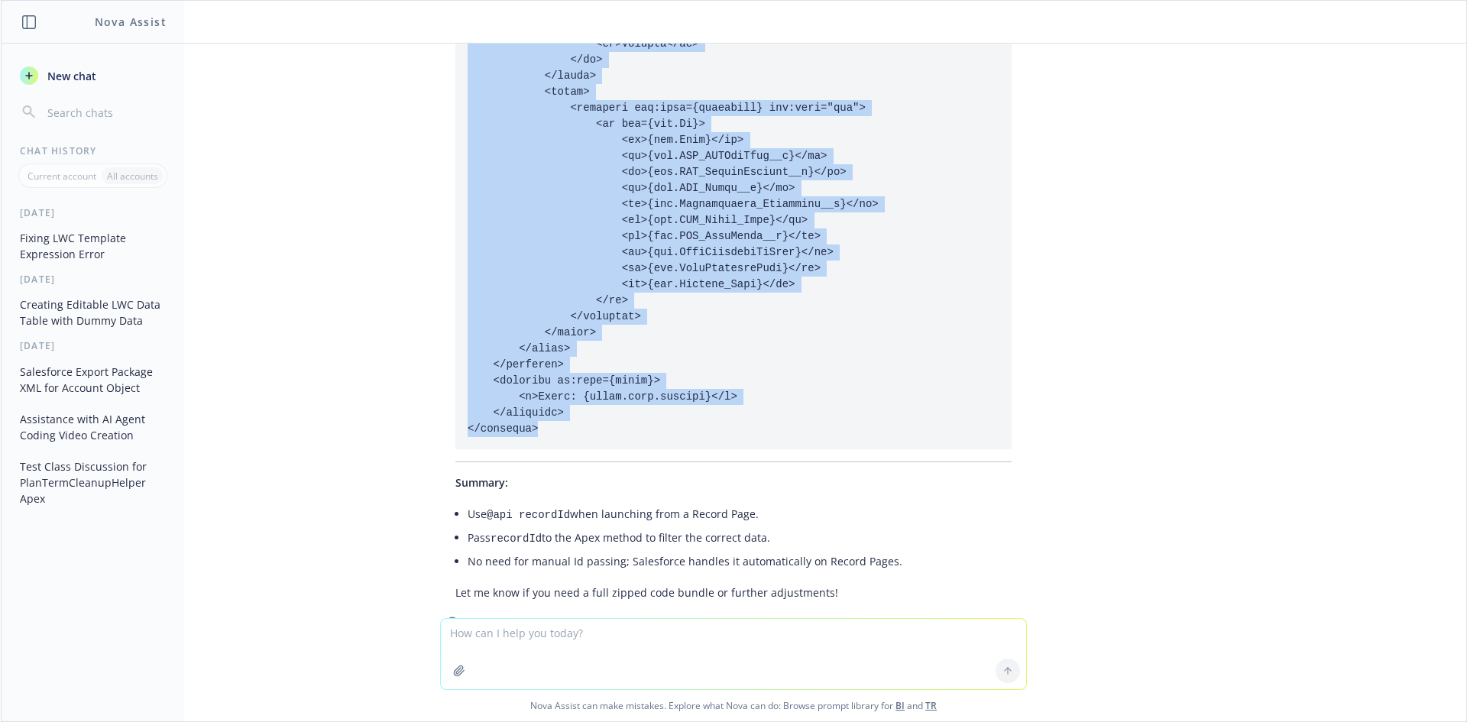
drag, startPoint x: 452, startPoint y: 290, endPoint x: 529, endPoint y: 361, distance: 105.4
click at [529, 361] on pre at bounding box center [733, 124] width 556 height 650
copy code "<template> <template if:true={schedules}> <table class="slds-table slds-table_c…"
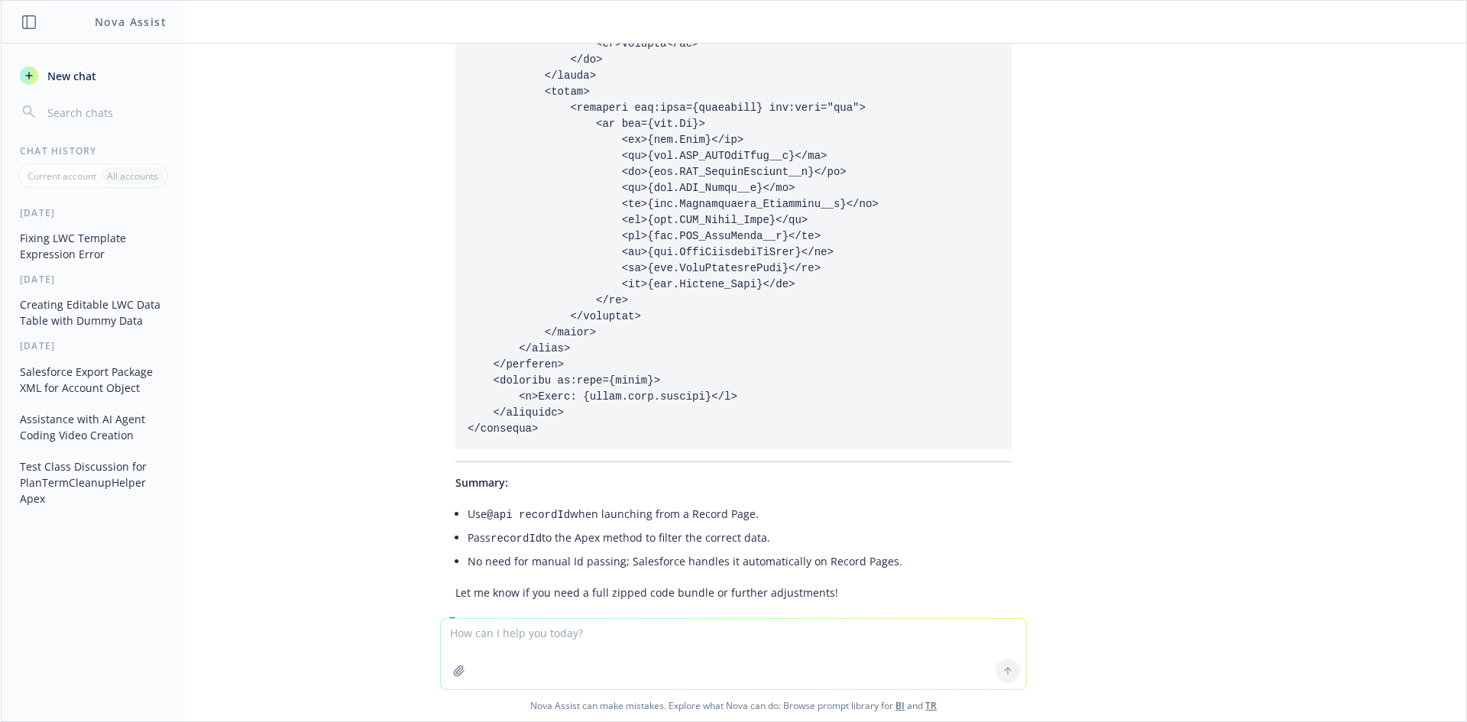
click at [630, 526] on li "Pass recordId to the Apex method to filter the correct data." at bounding box center [740, 538] width 544 height 24
click at [677, 503] on li "Use @api recordId when launching from a Record Page." at bounding box center [740, 515] width 544 height 24
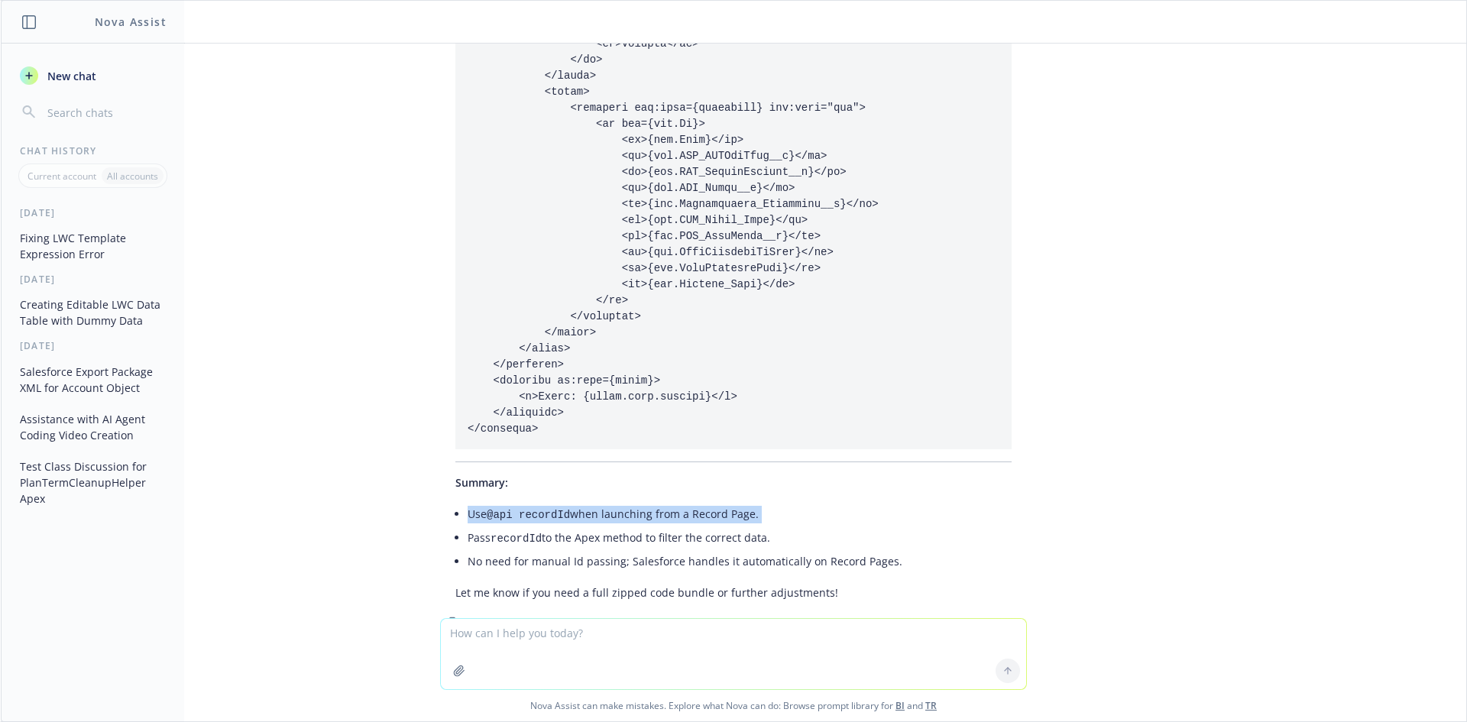
click at [677, 503] on li "Use @api recordId when launching from a Record Page." at bounding box center [740, 515] width 544 height 24
click at [623, 526] on li "Pass recordId to the Apex method to filter the correct data." at bounding box center [740, 538] width 544 height 24
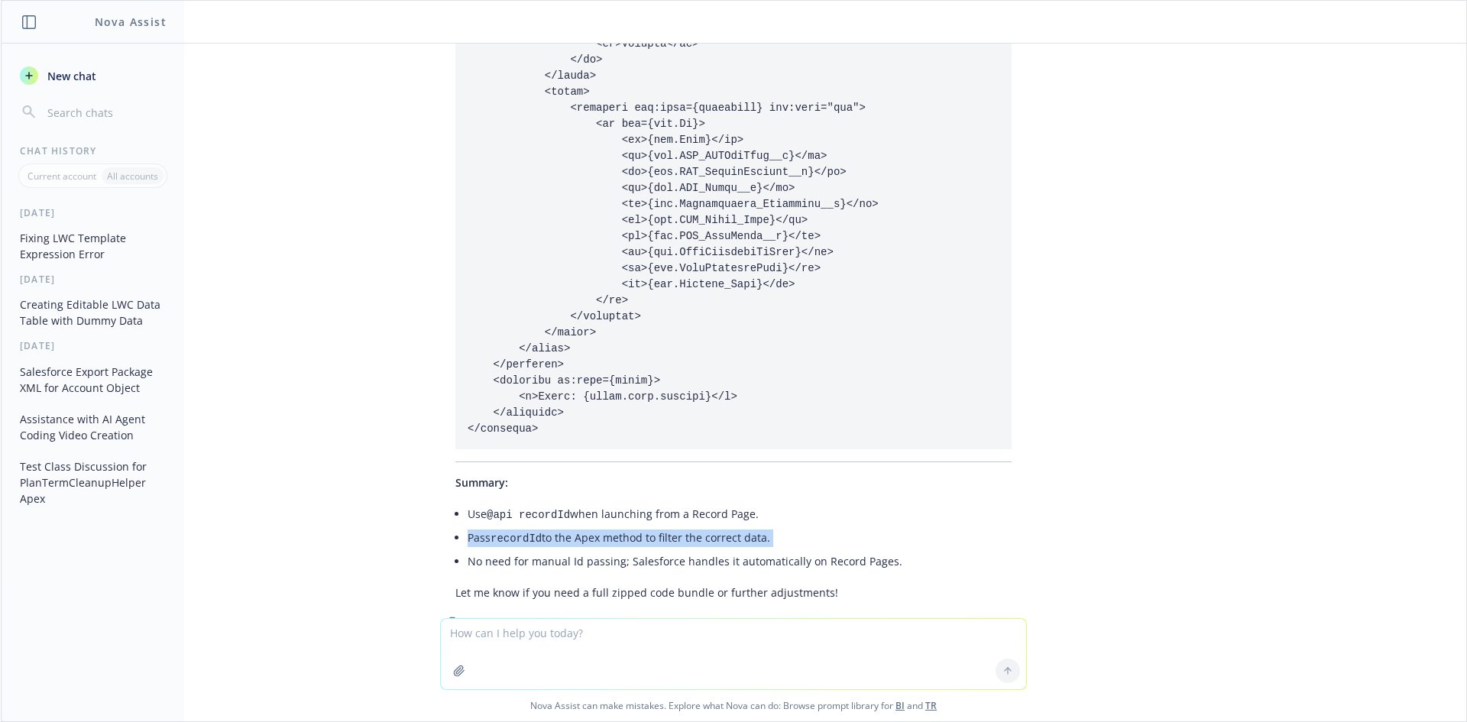
click at [623, 526] on li "Pass recordId to the Apex method to filter the correct data." at bounding box center [740, 538] width 544 height 24
click at [643, 550] on li "No need for manual Id passing; Salesforce handles it automatically on Record Pa…" at bounding box center [740, 561] width 544 height 22
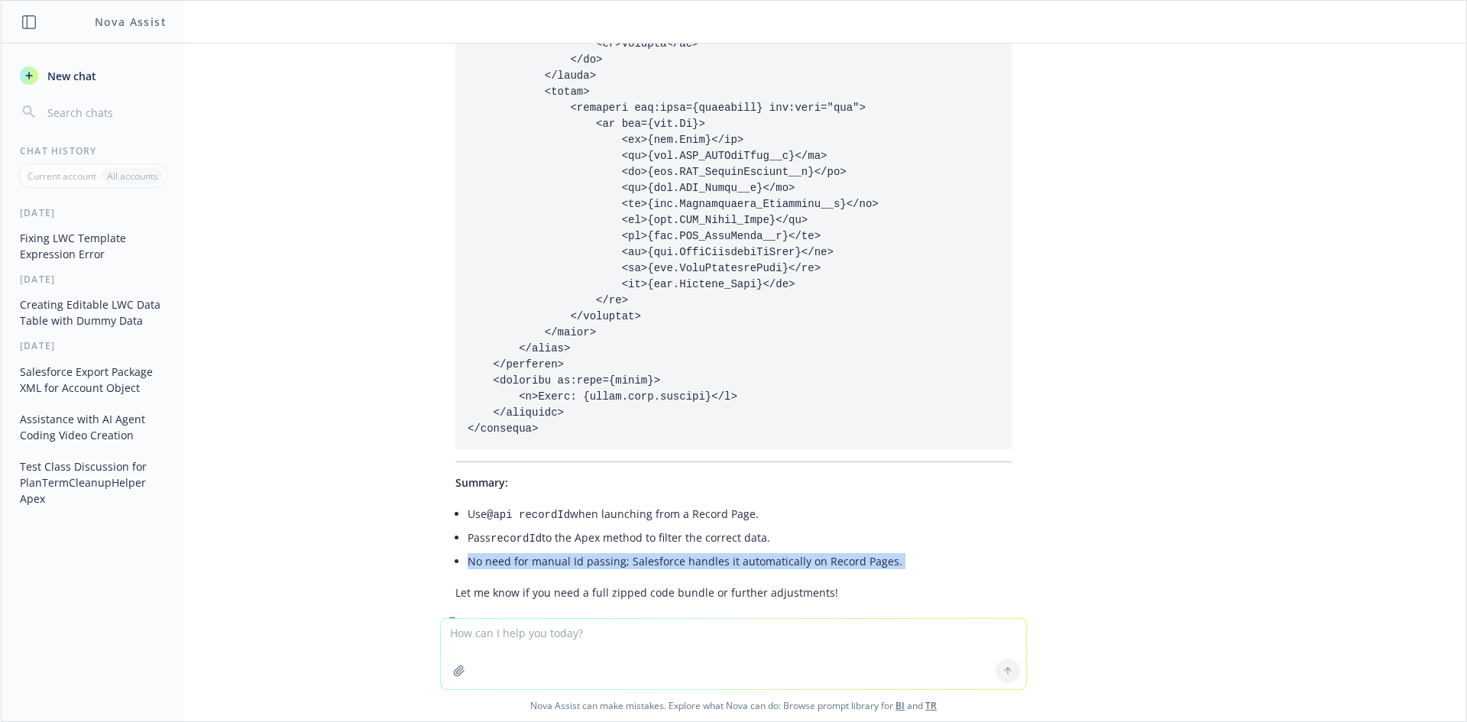
click at [643, 550] on li "No need for manual Id passing; Salesforce handles it automatically on Record Pa…" at bounding box center [740, 561] width 544 height 22
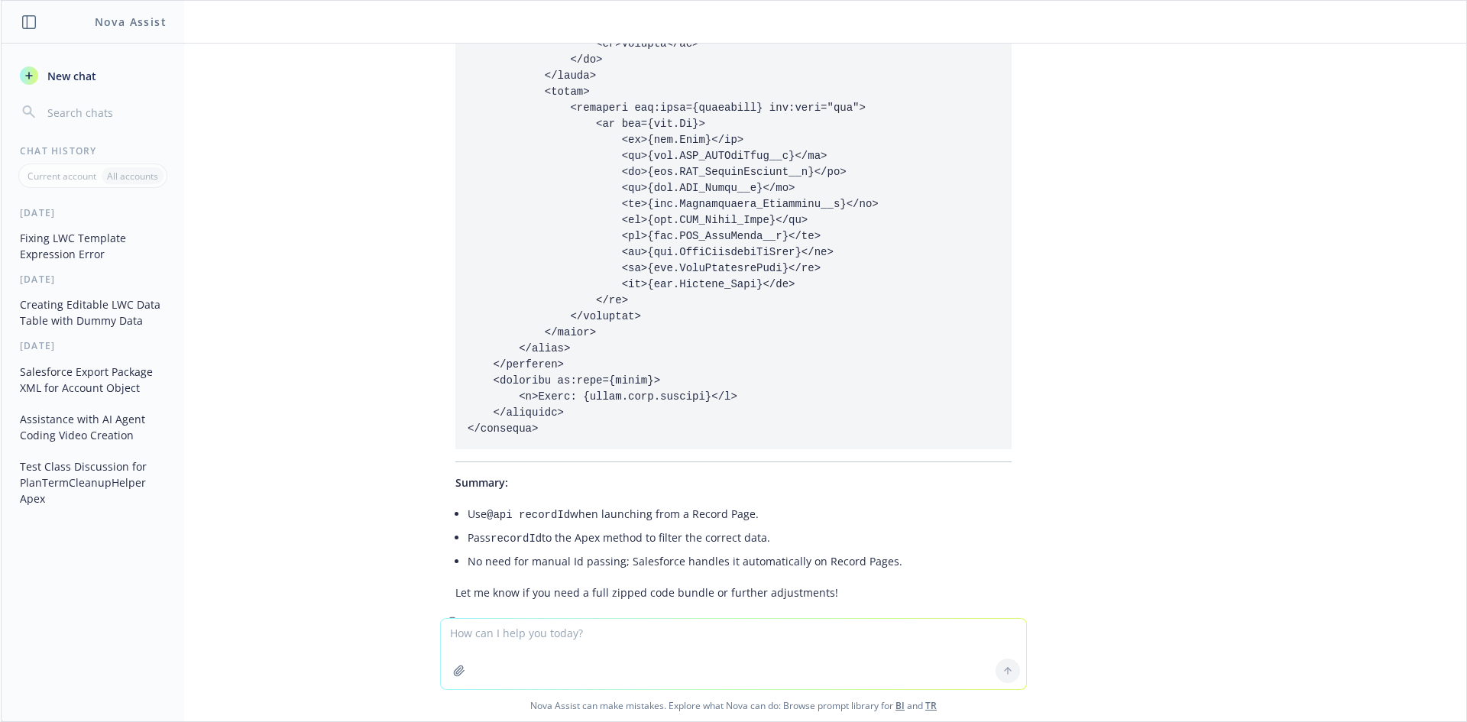
click at [720, 550] on li "No need for manual Id passing; Salesforce handles it automatically on Record Pa…" at bounding box center [740, 561] width 544 height 22
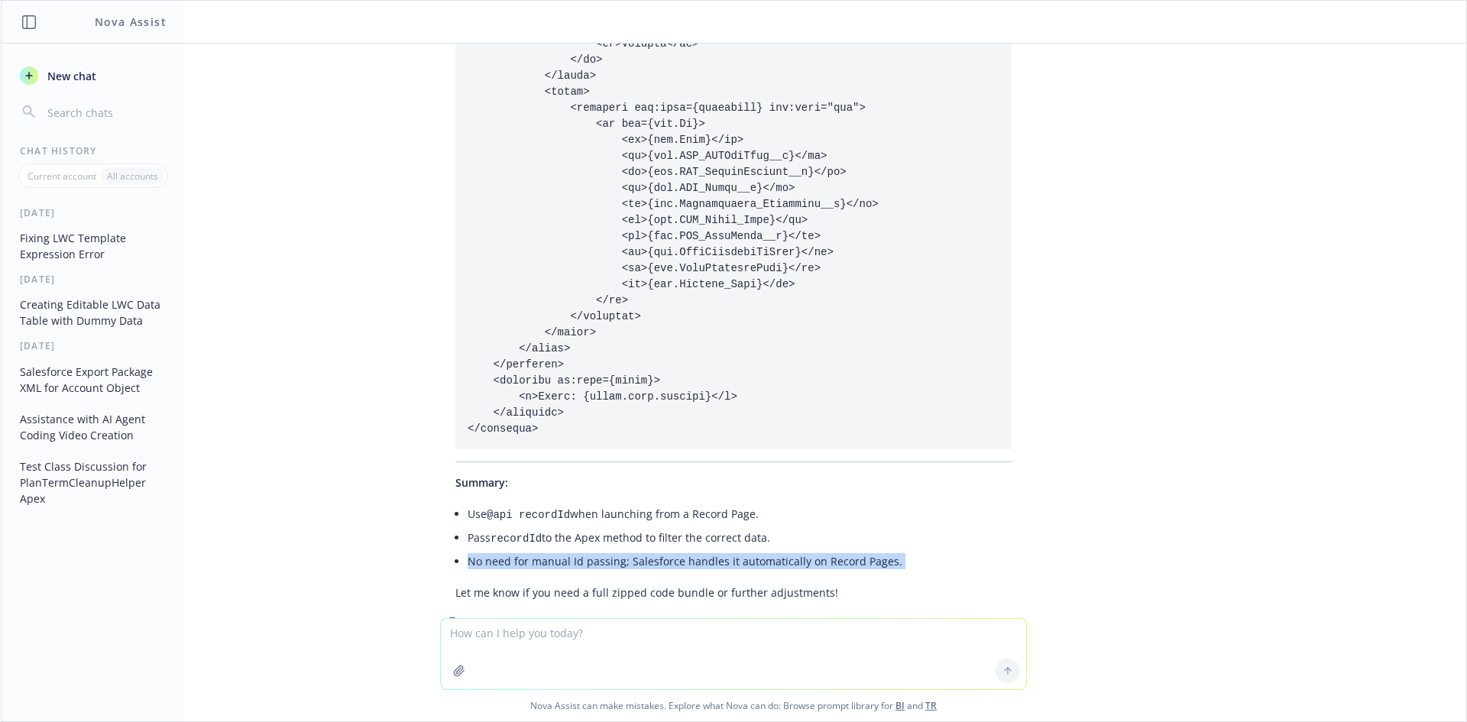
click at [720, 550] on li "No need for manual Id passing; Salesforce handles it automatically on Record Pa…" at bounding box center [740, 561] width 544 height 22
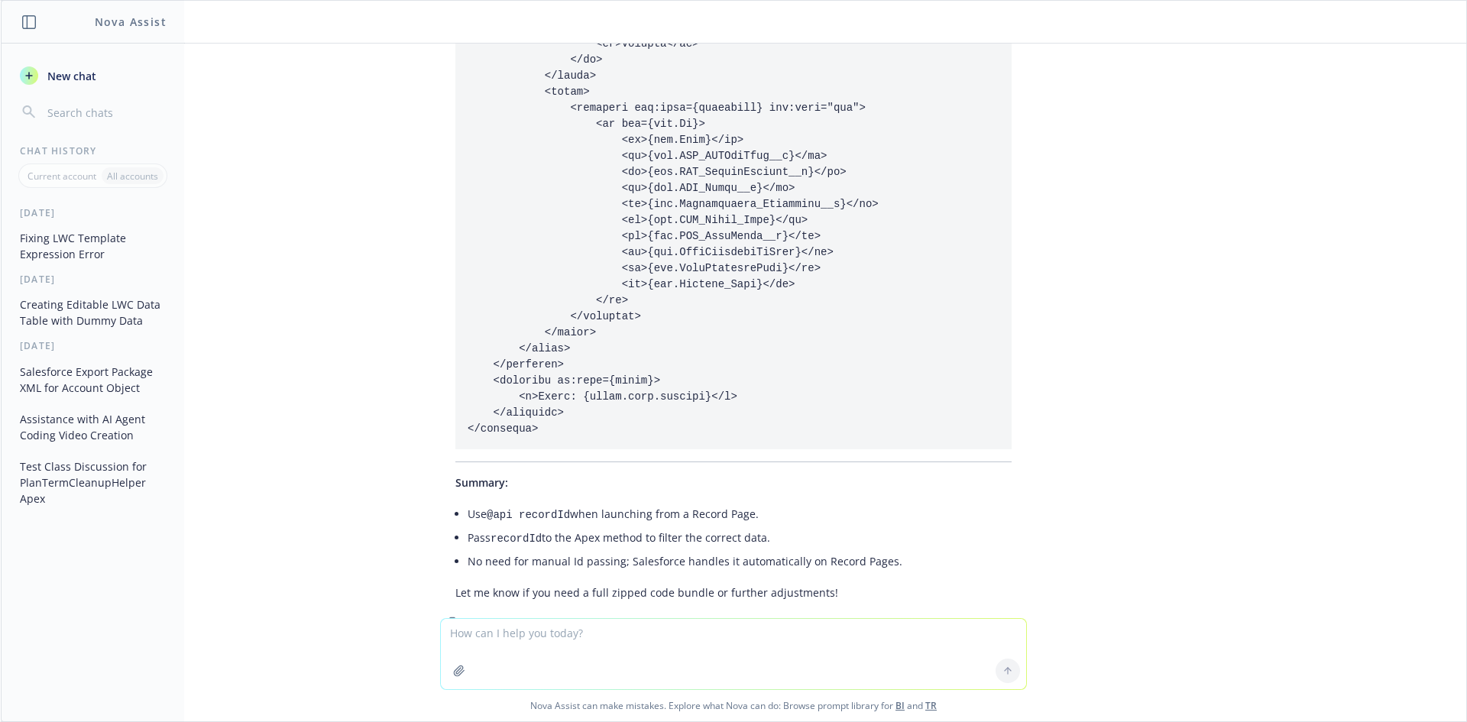
click at [682, 526] on li "Pass recordId to the Apex method to filter the correct data." at bounding box center [740, 538] width 544 height 24
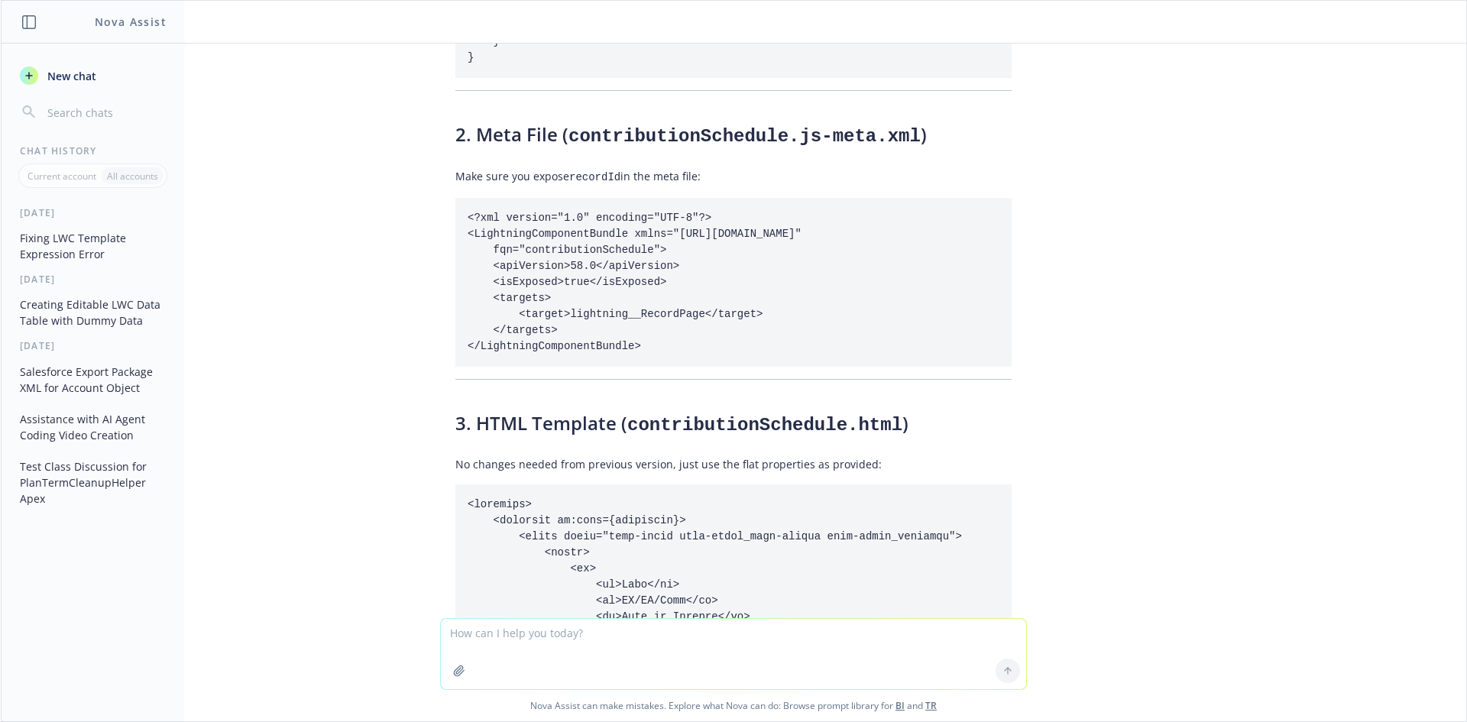
scroll to position [4753, 0]
click at [636, 639] on textarea at bounding box center [733, 654] width 585 height 70
type textarea "can we enable inline editing for related list in salesforce ?"
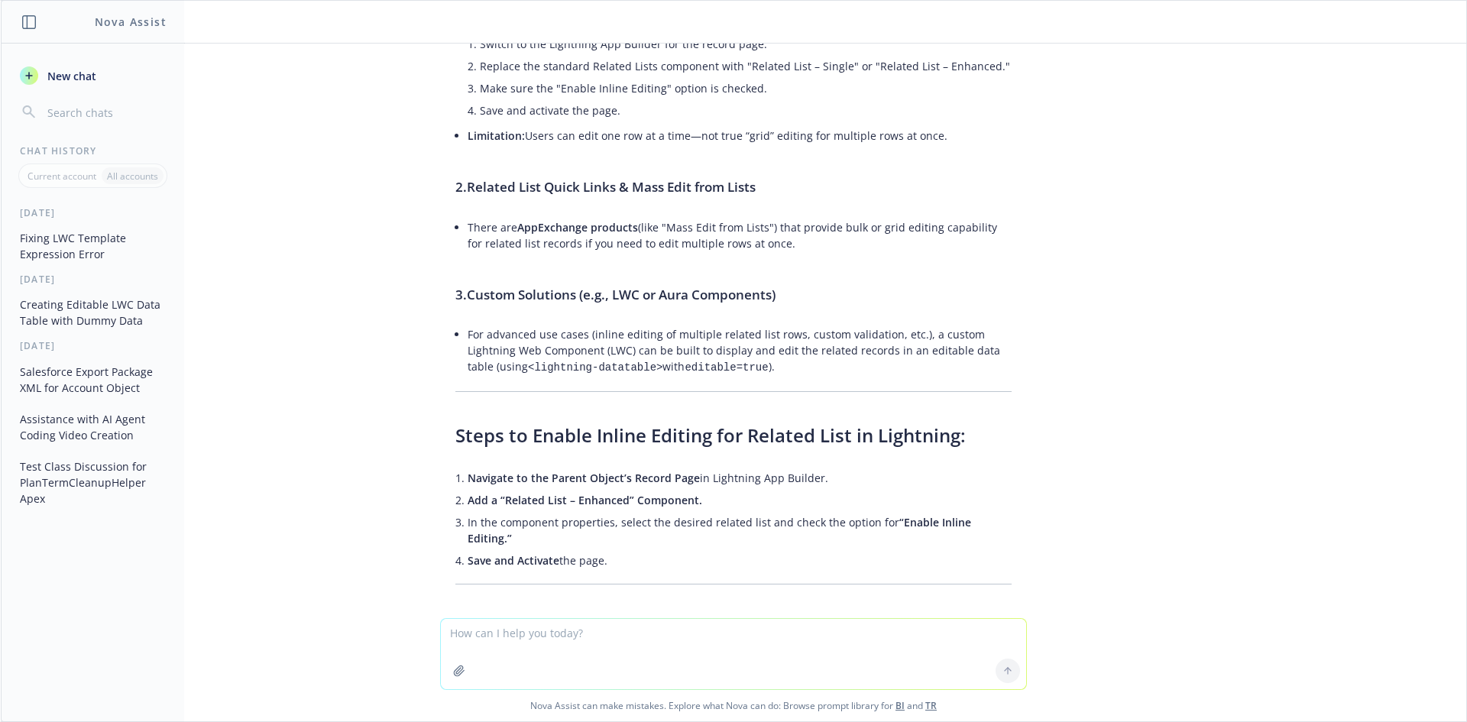
scroll to position [6365, 0]
